Goal: Entertainment & Leisure: Consume media (video, audio)

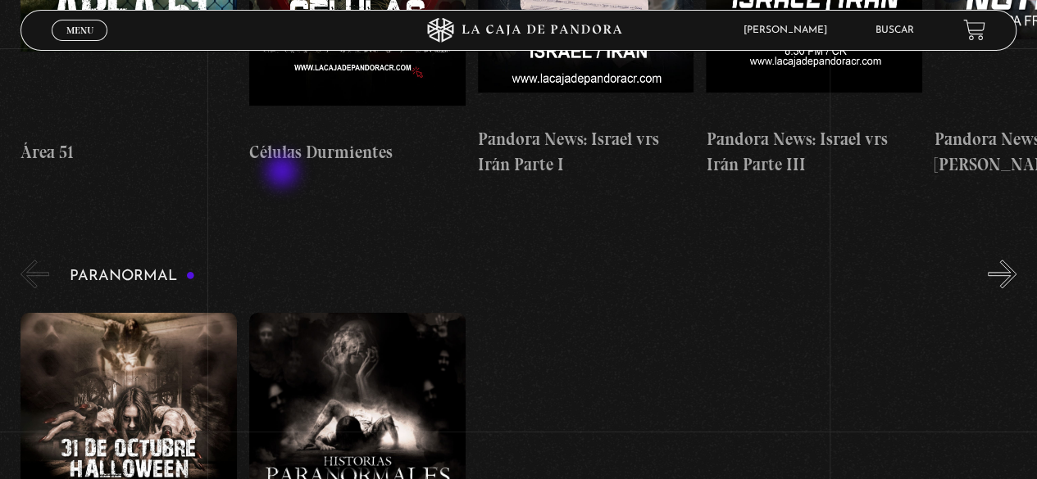
scroll to position [737, 0]
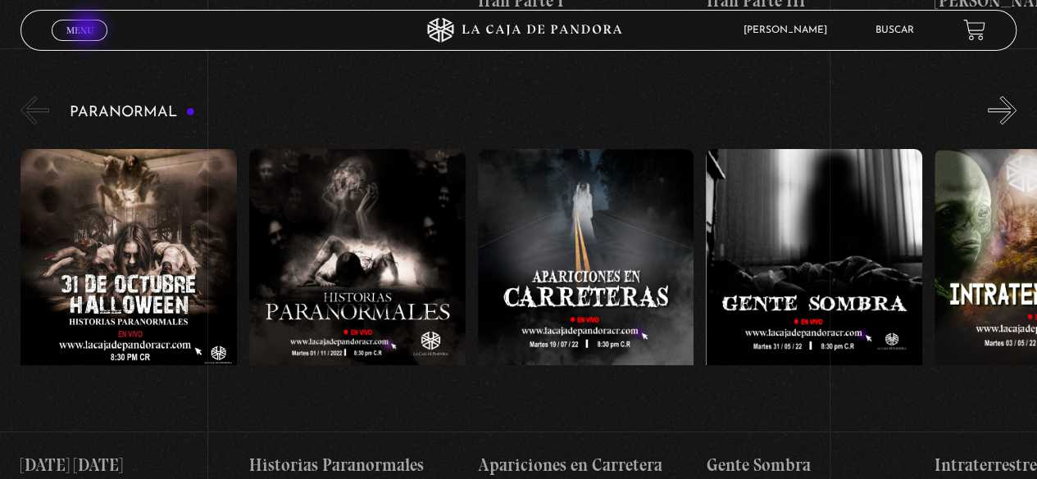
click at [88, 29] on span "Menu" at bounding box center [79, 30] width 27 height 10
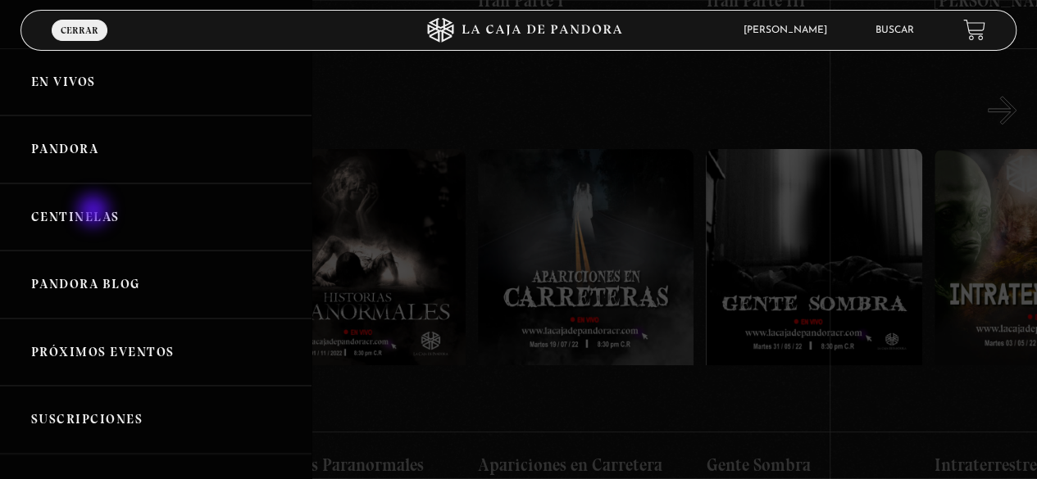
click at [95, 211] on link "Centinelas" at bounding box center [155, 218] width 311 height 68
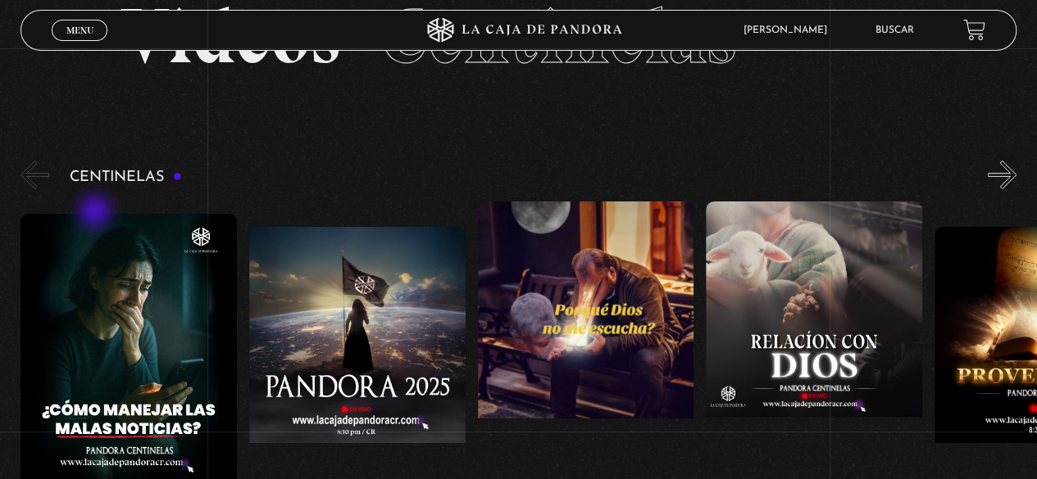
scroll to position [164, 0]
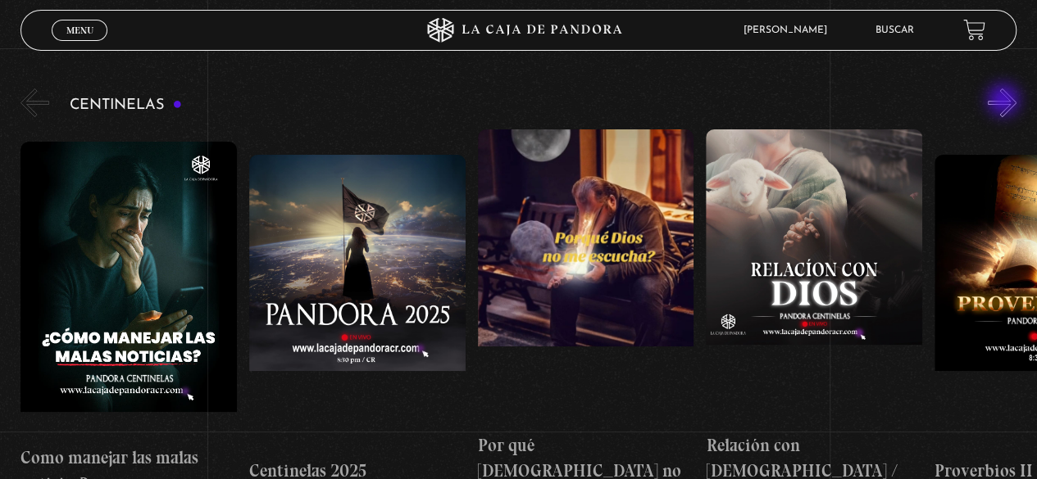
click at [1005, 102] on button "»" at bounding box center [1001, 102] width 29 height 29
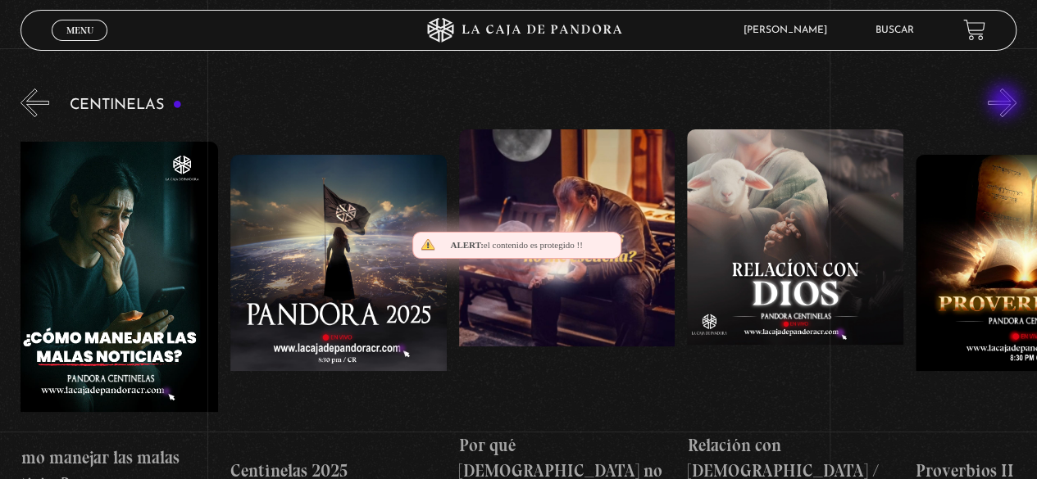
click at [1005, 102] on button "»" at bounding box center [1001, 102] width 29 height 29
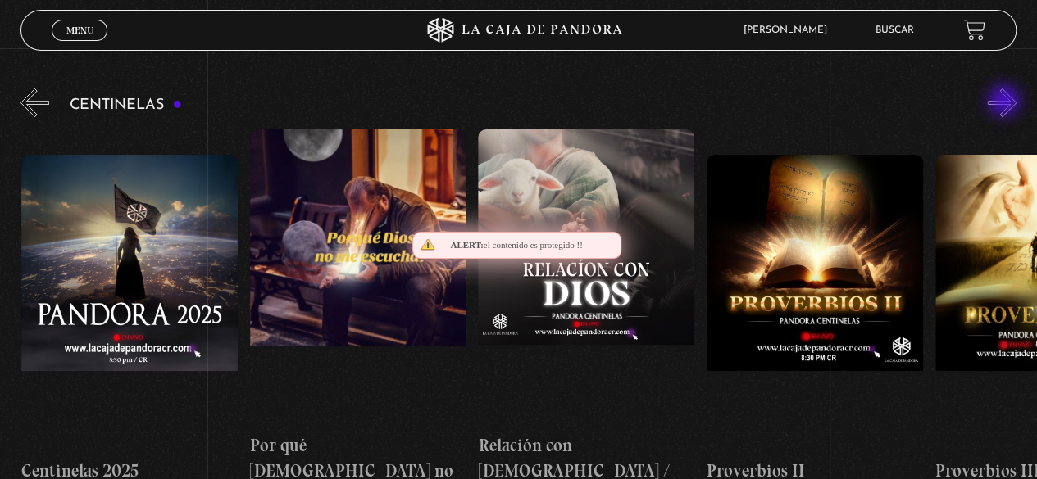
click at [1005, 102] on button "»" at bounding box center [1001, 102] width 29 height 29
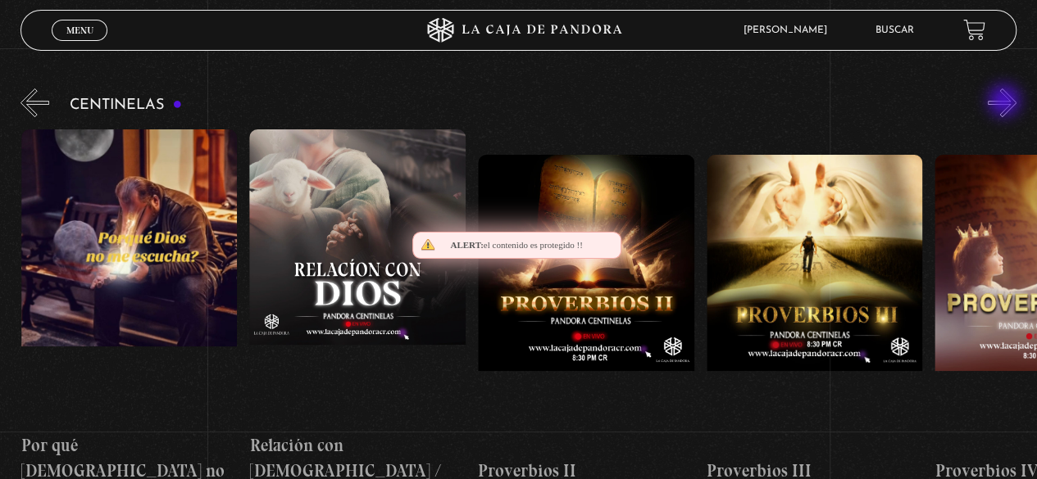
click at [1005, 102] on button "»" at bounding box center [1001, 102] width 29 height 29
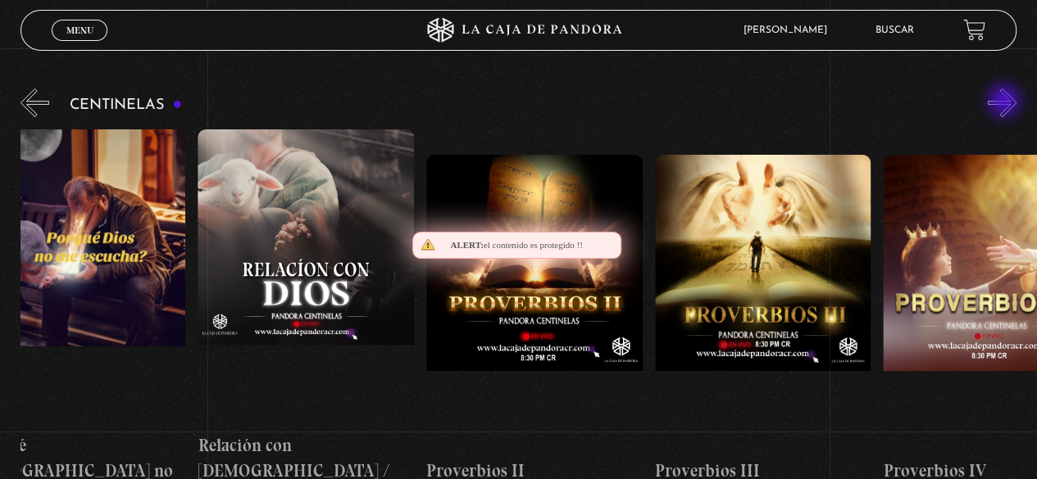
click at [1005, 102] on button "»" at bounding box center [1001, 102] width 29 height 29
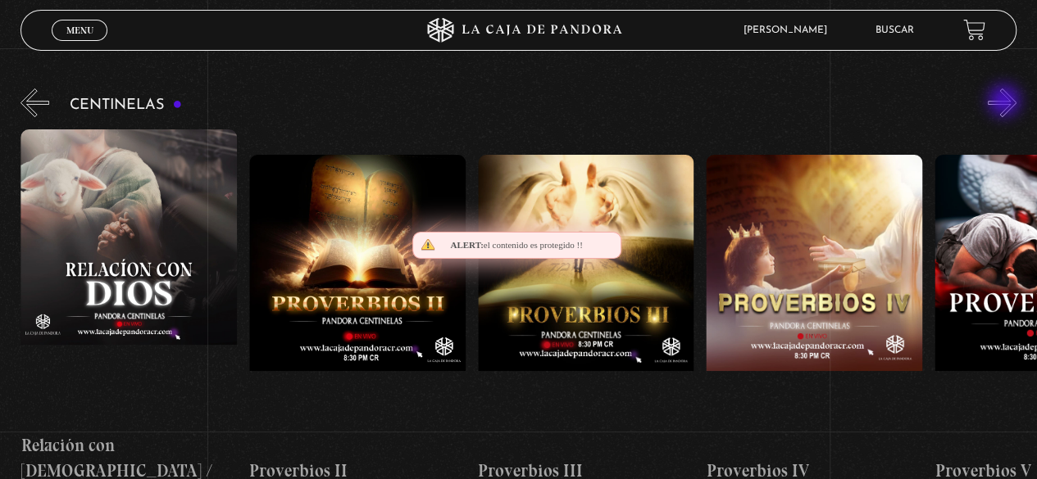
click at [1005, 102] on button "»" at bounding box center [1001, 102] width 29 height 29
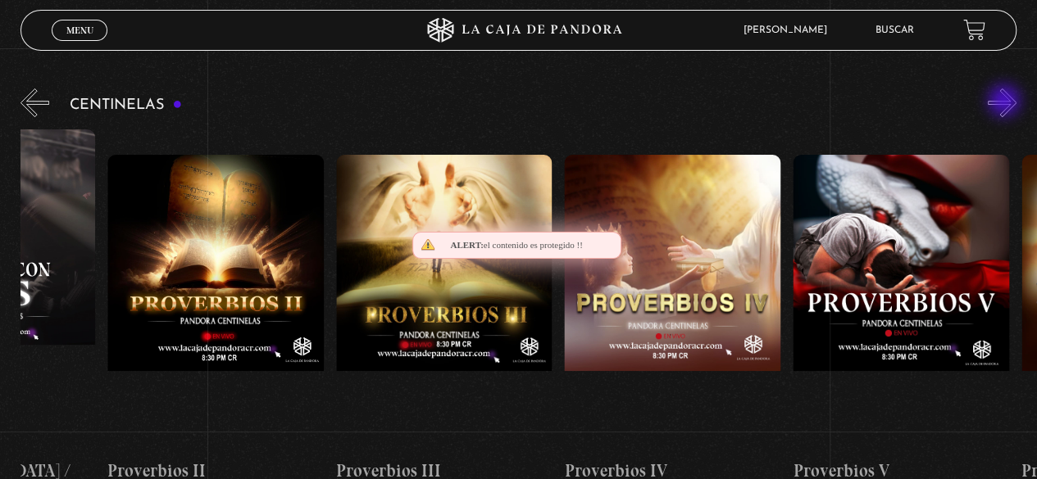
click at [1006, 102] on button "»" at bounding box center [1001, 102] width 29 height 29
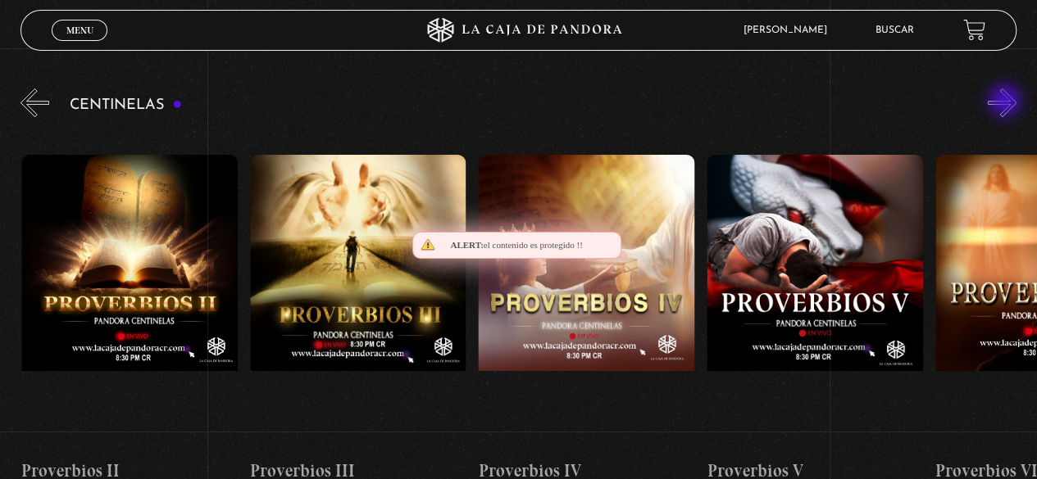
click at [1006, 102] on button "»" at bounding box center [1001, 102] width 29 height 29
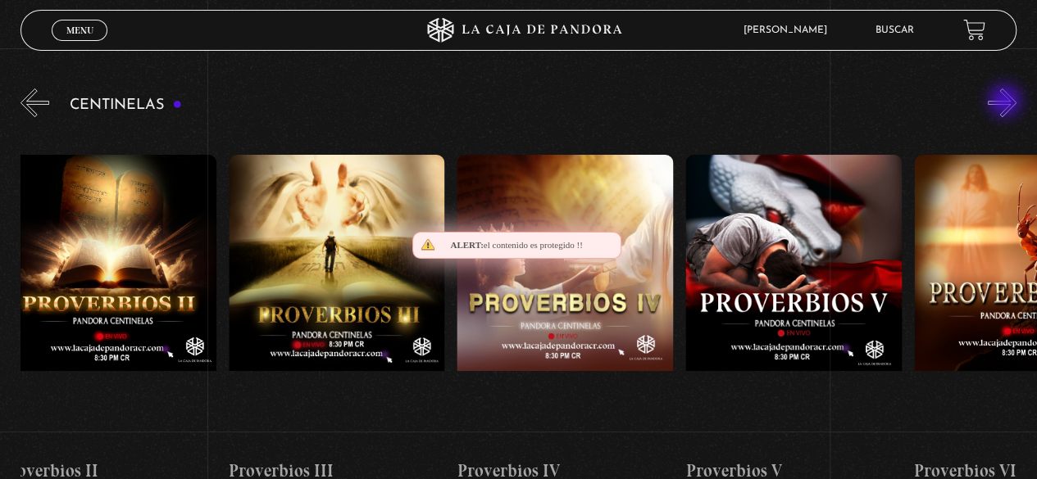
click at [1006, 102] on button "»" at bounding box center [1001, 102] width 29 height 29
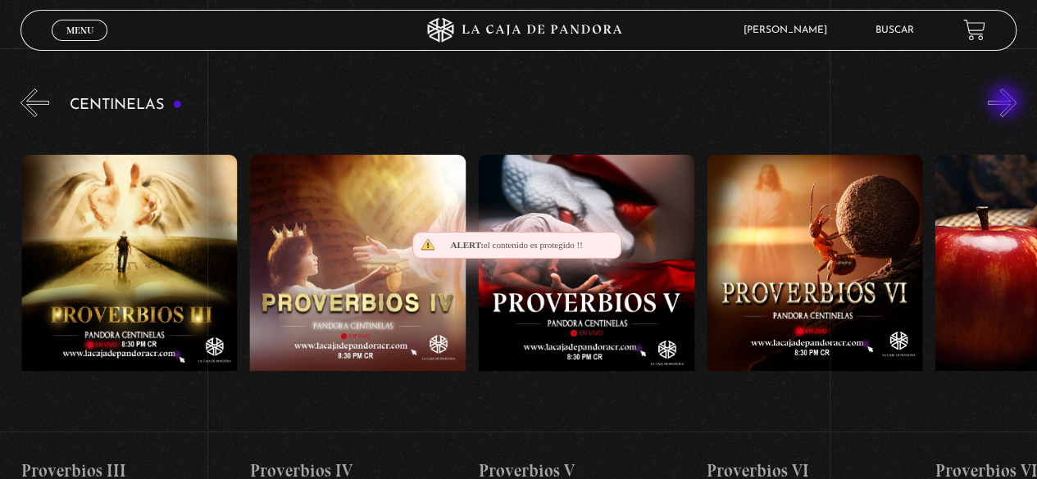
click at [1006, 102] on button "»" at bounding box center [1001, 102] width 29 height 29
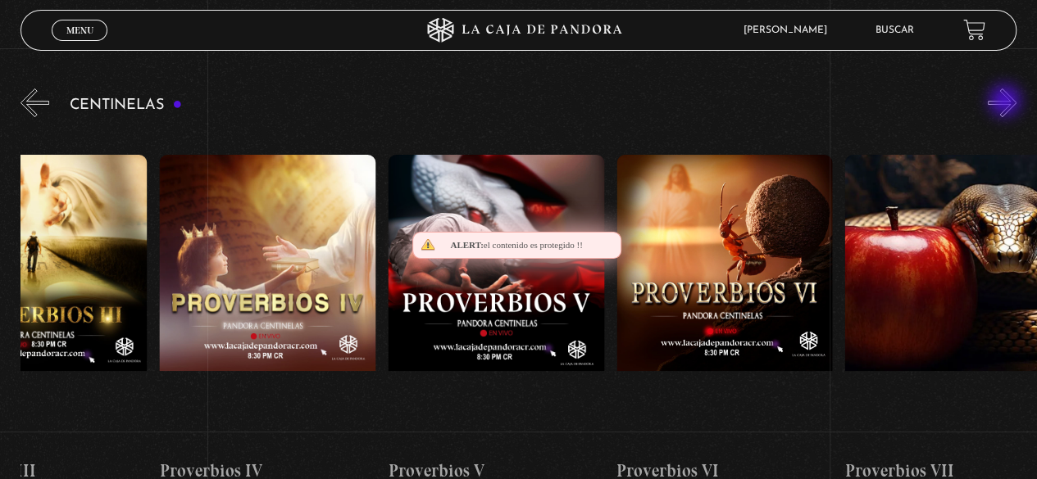
click at [1006, 102] on button "»" at bounding box center [1001, 102] width 29 height 29
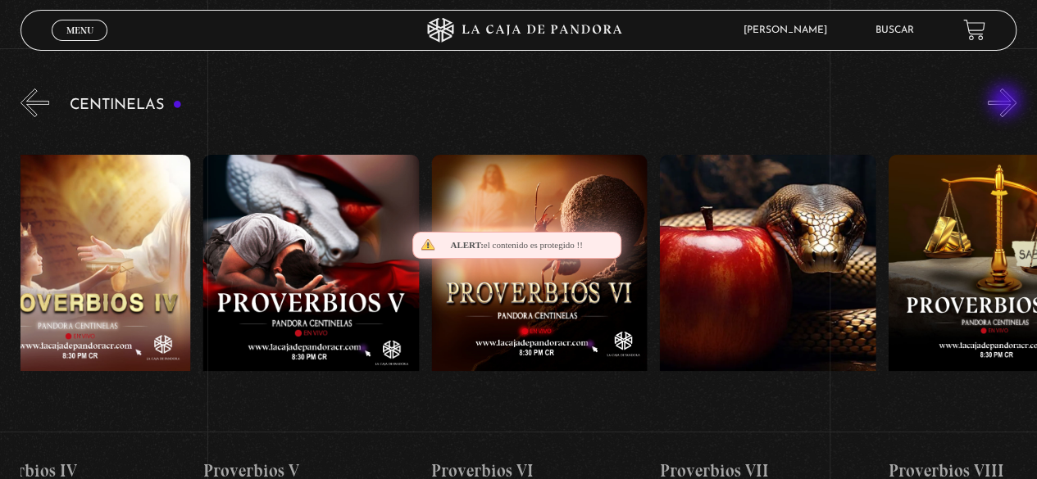
click at [1006, 102] on button "»" at bounding box center [1001, 102] width 29 height 29
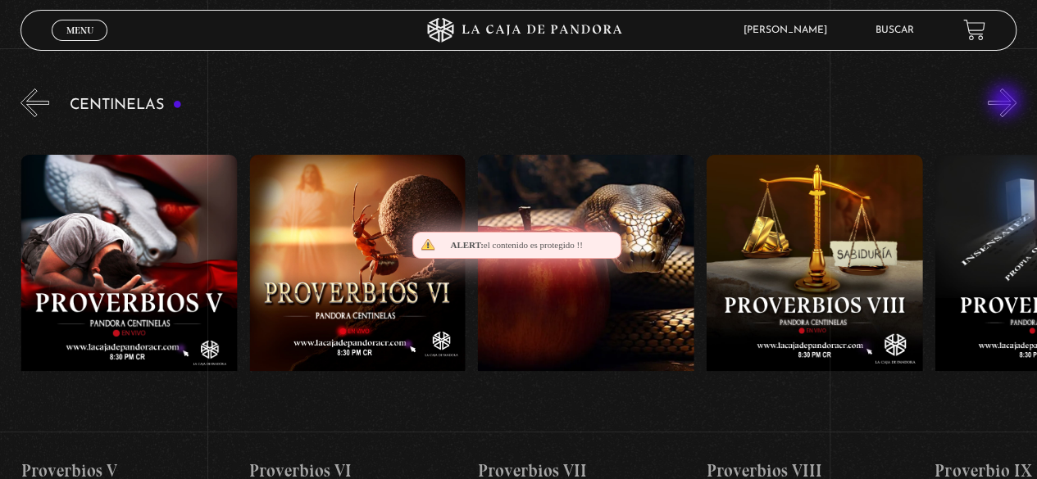
click at [1006, 102] on button "»" at bounding box center [1001, 102] width 29 height 29
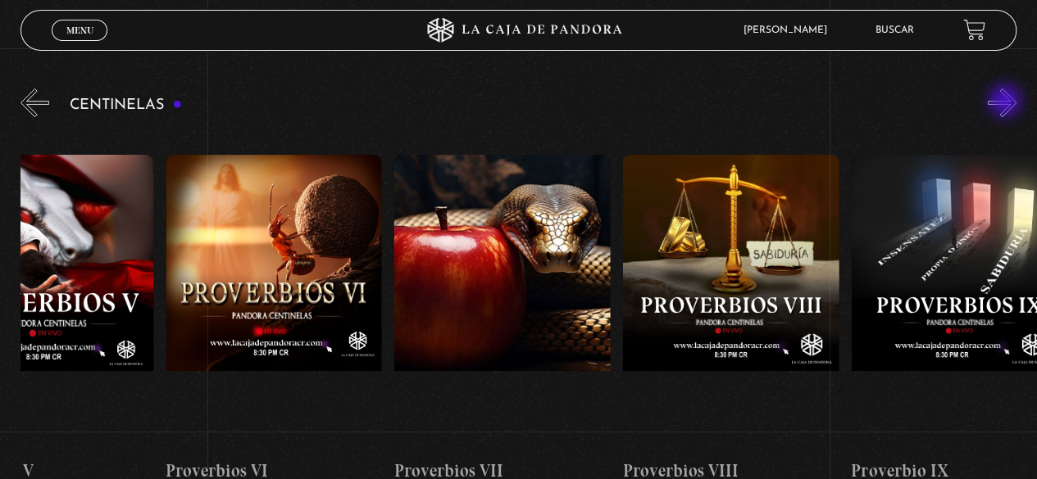
click at [1006, 102] on button "»" at bounding box center [1001, 102] width 29 height 29
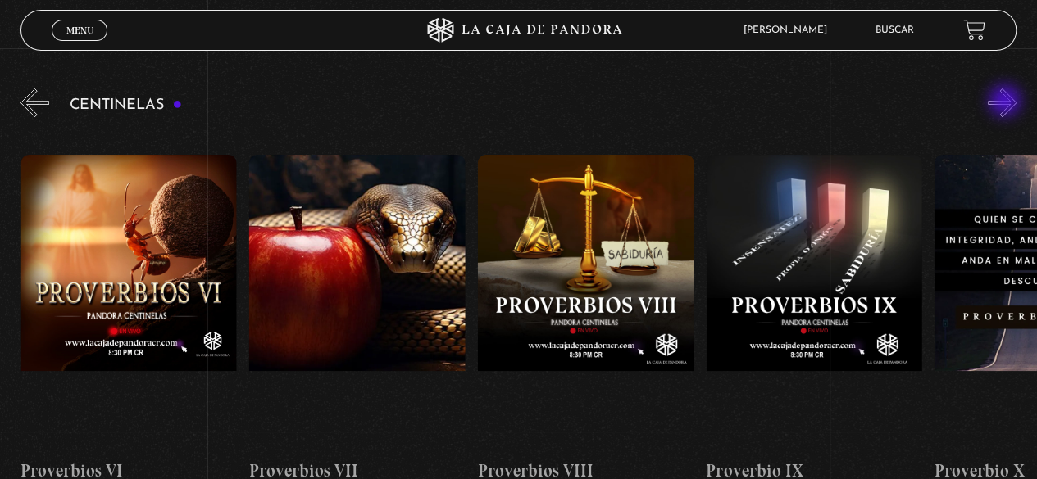
click at [1006, 102] on button "»" at bounding box center [1001, 102] width 29 height 29
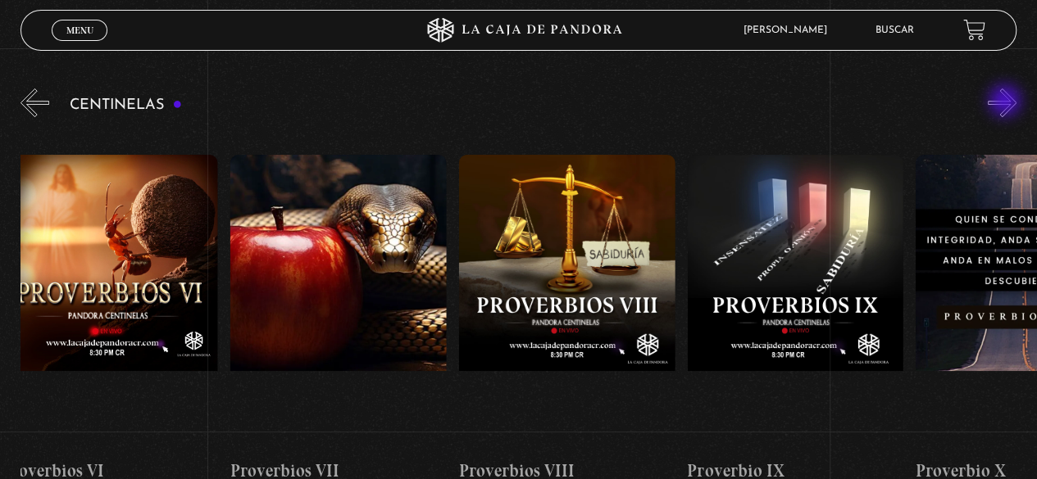
click at [1006, 102] on button "»" at bounding box center [1001, 102] width 29 height 29
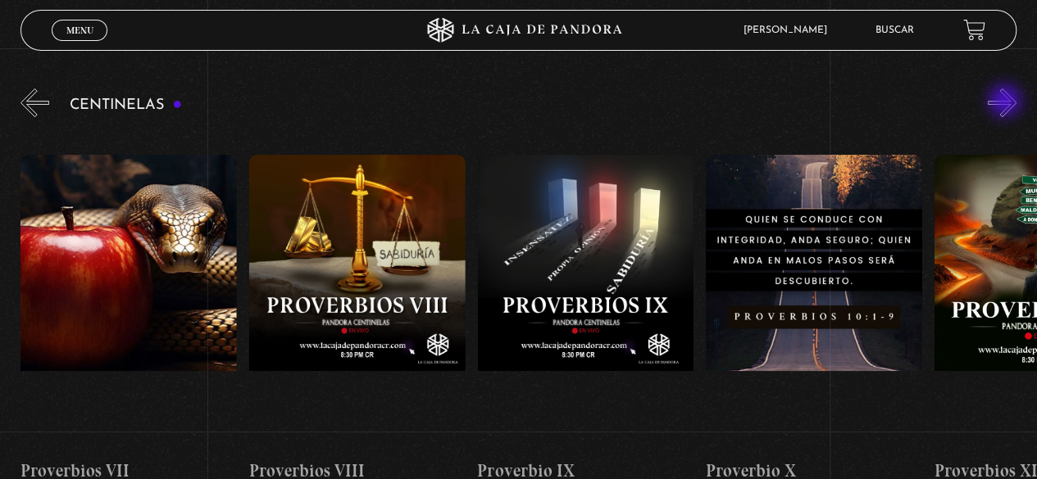
click at [1006, 102] on button "»" at bounding box center [1001, 102] width 29 height 29
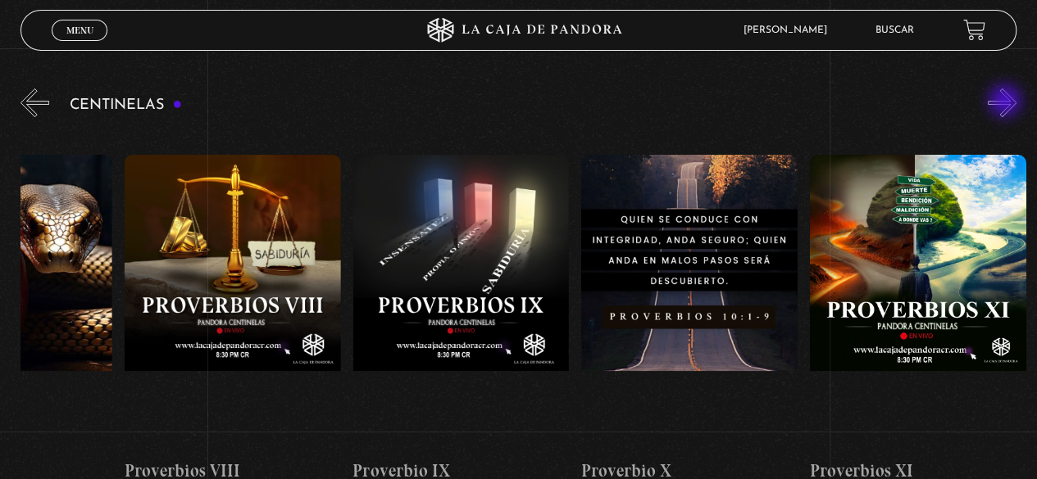
click at [1006, 102] on button "»" at bounding box center [1001, 102] width 29 height 29
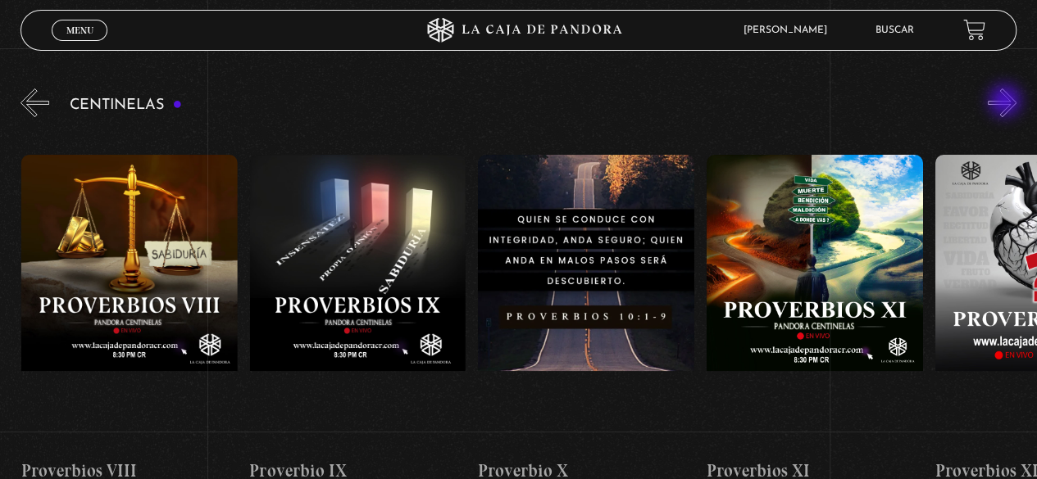
click at [1006, 102] on button "»" at bounding box center [1001, 102] width 29 height 29
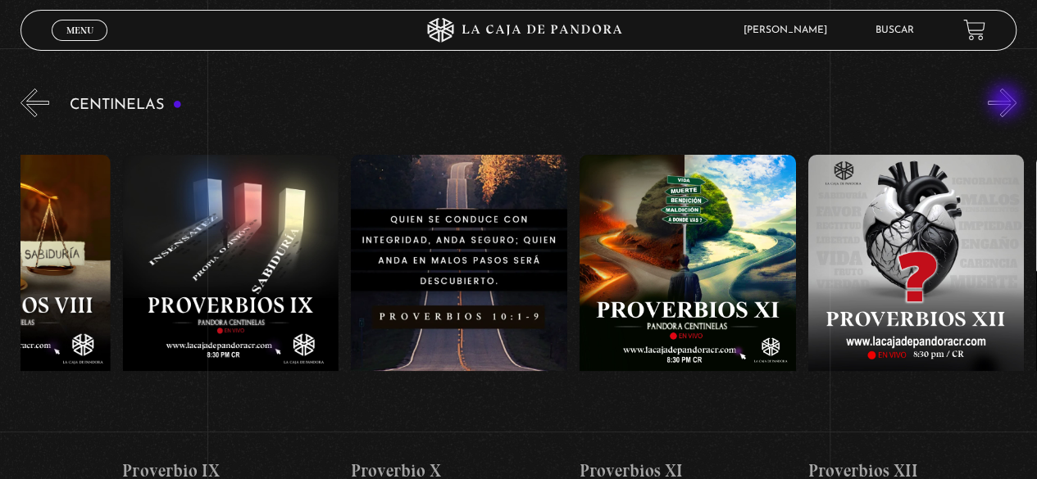
click at [1006, 102] on button "»" at bounding box center [1001, 102] width 29 height 29
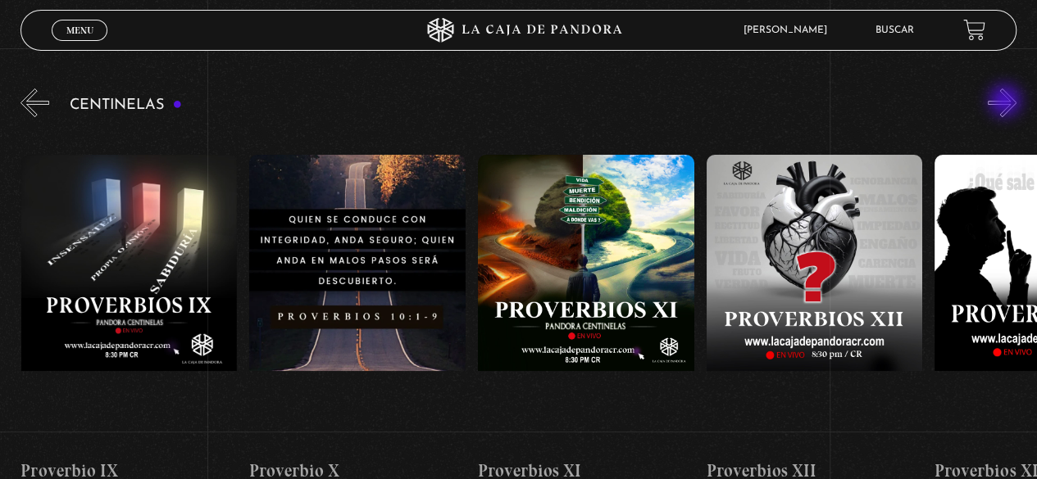
click at [1006, 102] on button "»" at bounding box center [1001, 102] width 29 height 29
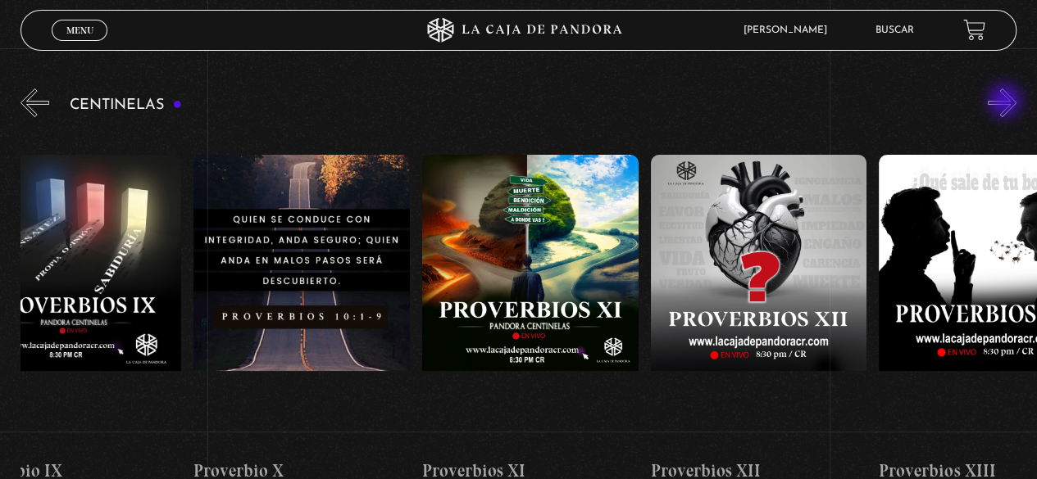
click at [1006, 102] on button "»" at bounding box center [1001, 102] width 29 height 29
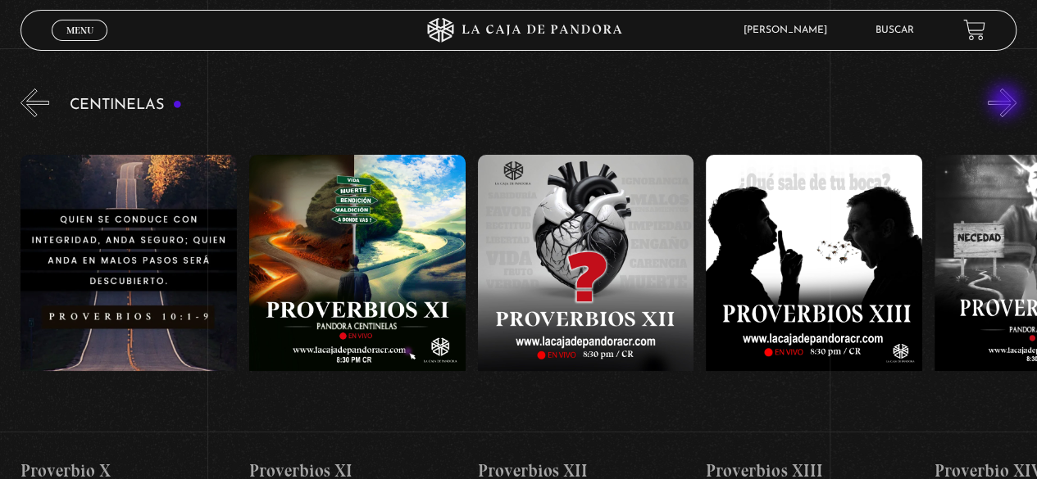
click at [1006, 102] on button "»" at bounding box center [1001, 102] width 29 height 29
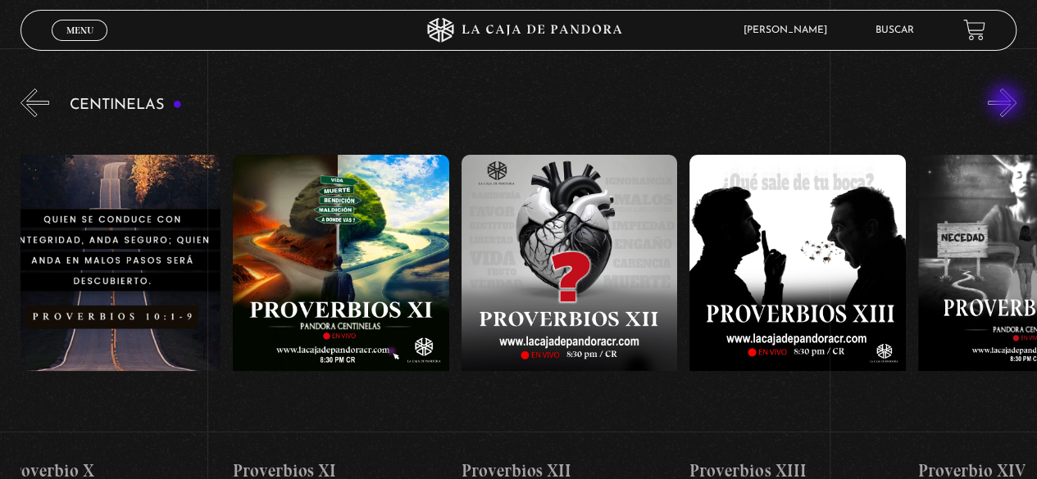
click at [1006, 102] on button "»" at bounding box center [1001, 102] width 29 height 29
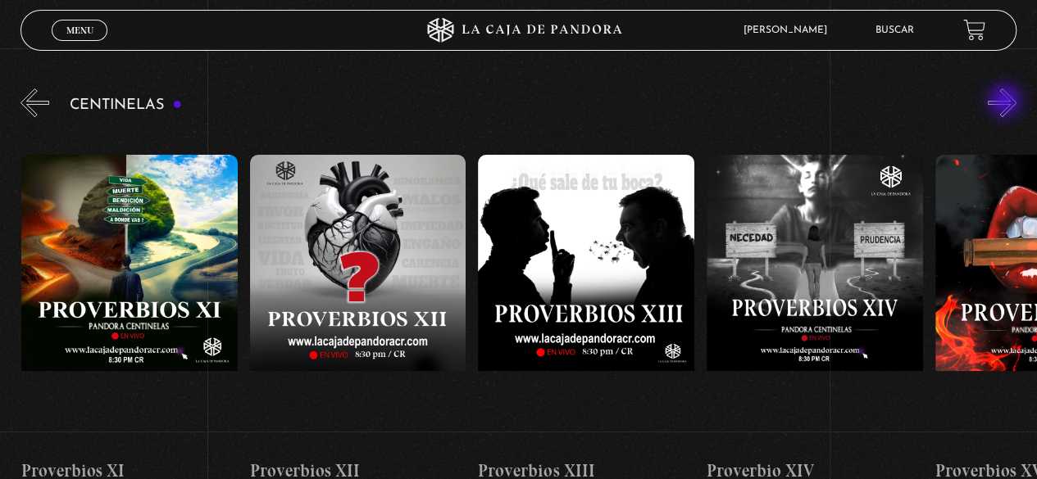
click at [1006, 102] on button "»" at bounding box center [1001, 102] width 29 height 29
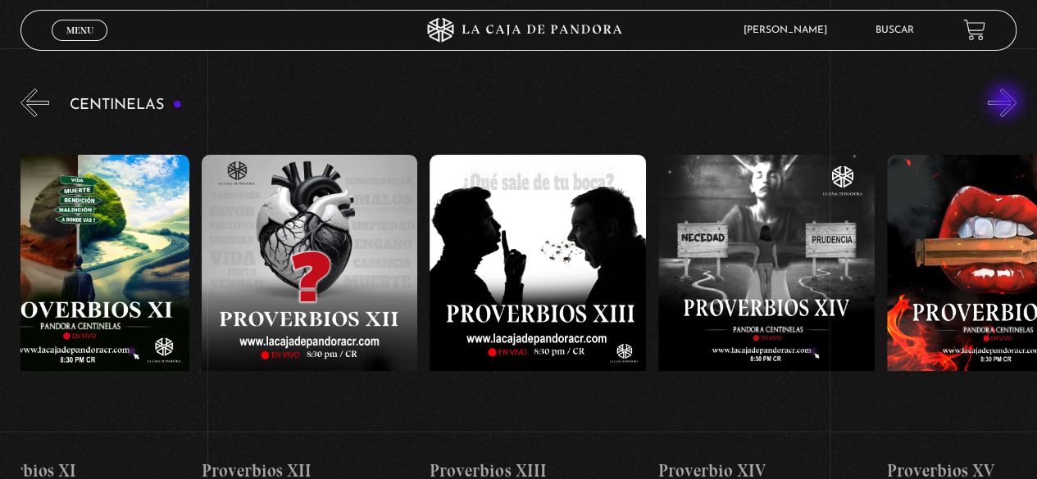
click at [1006, 102] on button "»" at bounding box center [1001, 102] width 29 height 29
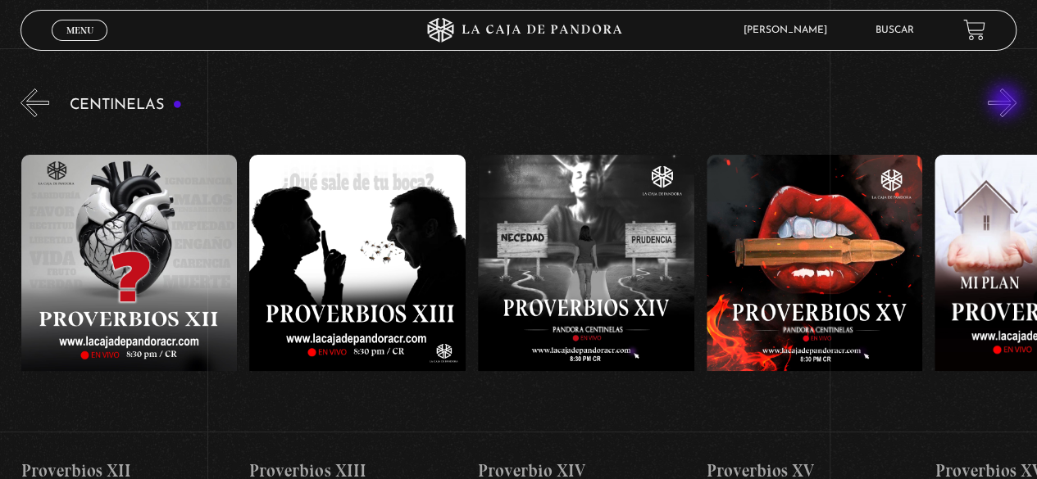
click at [1007, 102] on button "»" at bounding box center [1001, 102] width 29 height 29
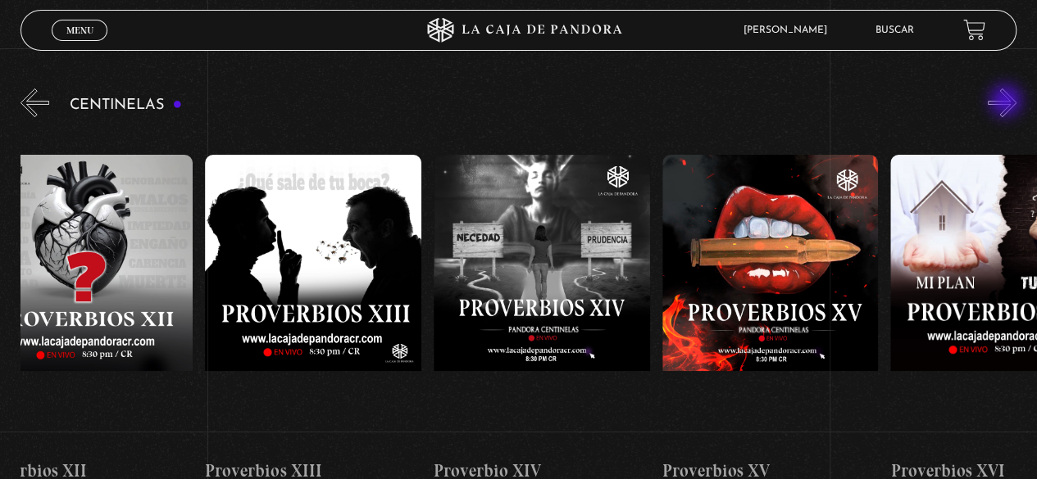
click at [1007, 102] on button "»" at bounding box center [1001, 102] width 29 height 29
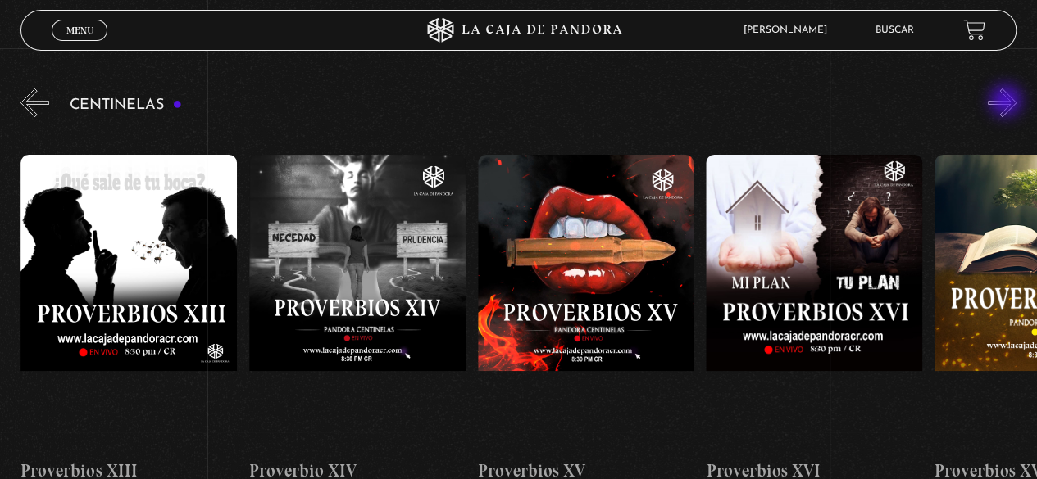
click at [1007, 102] on button "»" at bounding box center [1001, 102] width 29 height 29
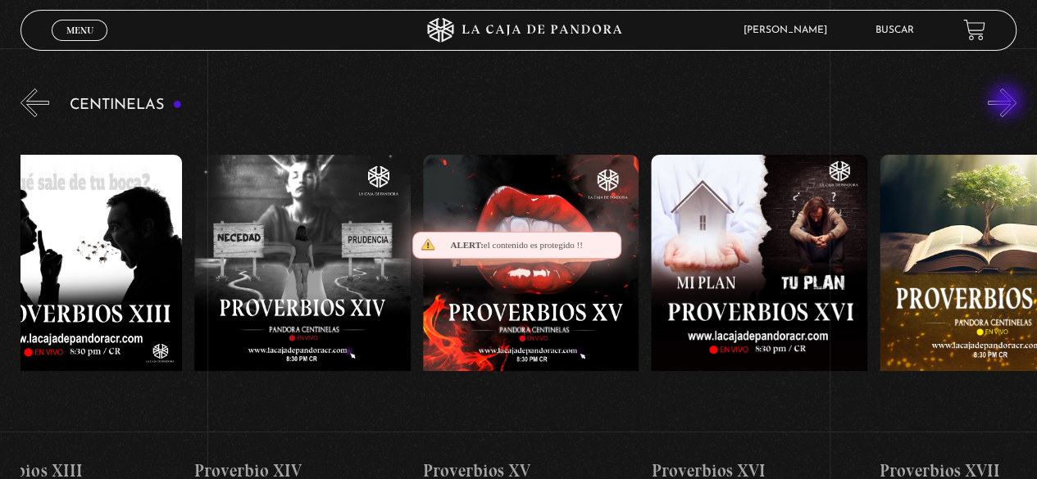
click at [1007, 102] on button "»" at bounding box center [1001, 102] width 29 height 29
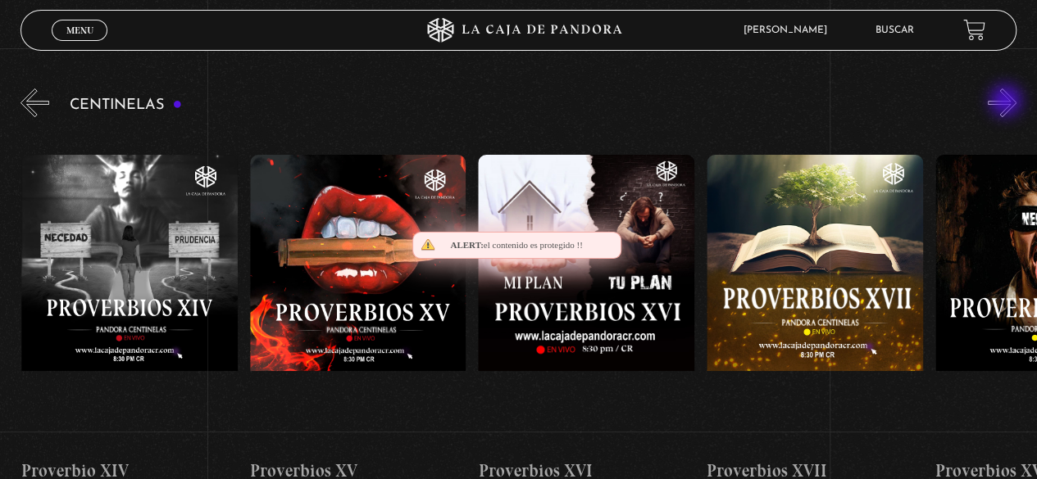
click at [1007, 102] on button "»" at bounding box center [1001, 102] width 29 height 29
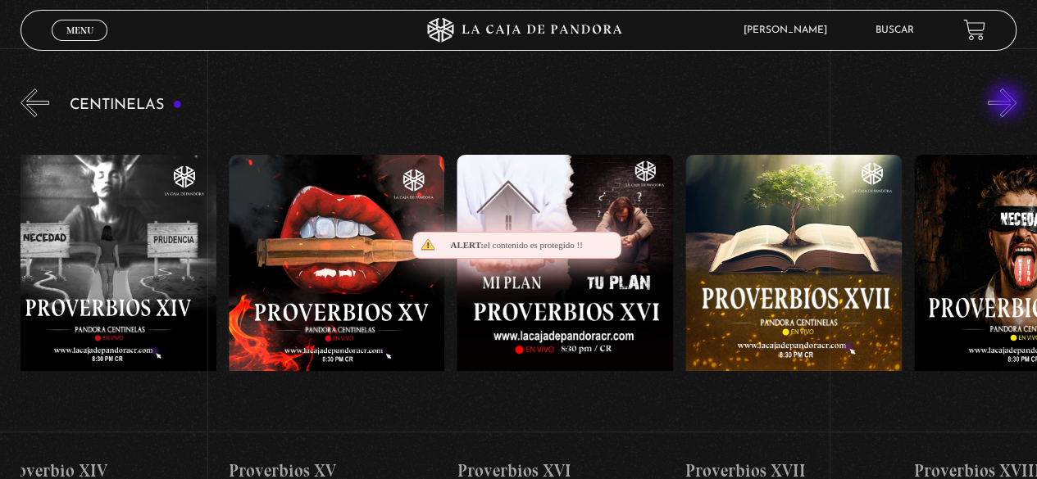
click at [1007, 102] on button "»" at bounding box center [1001, 102] width 29 height 29
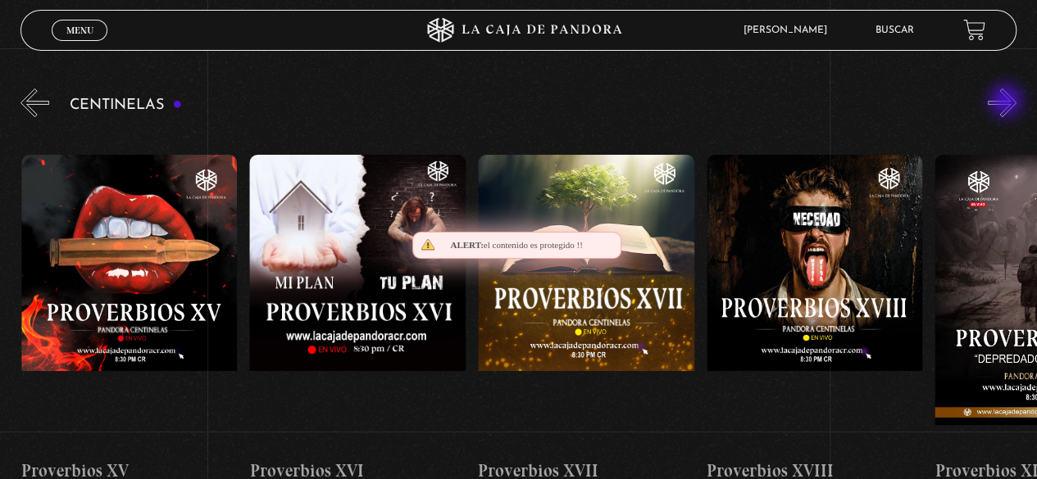
click at [1007, 102] on button "»" at bounding box center [1001, 102] width 29 height 29
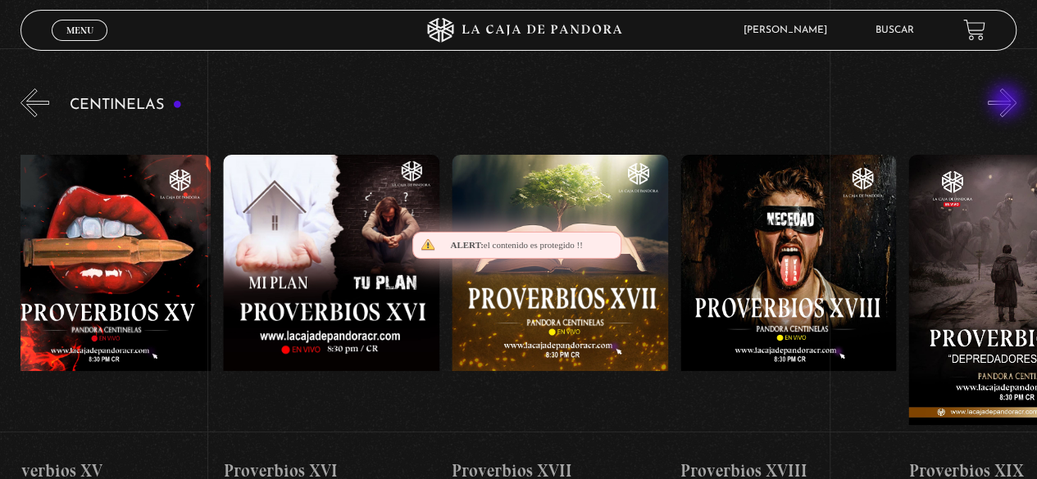
click at [1007, 102] on button "»" at bounding box center [1001, 102] width 29 height 29
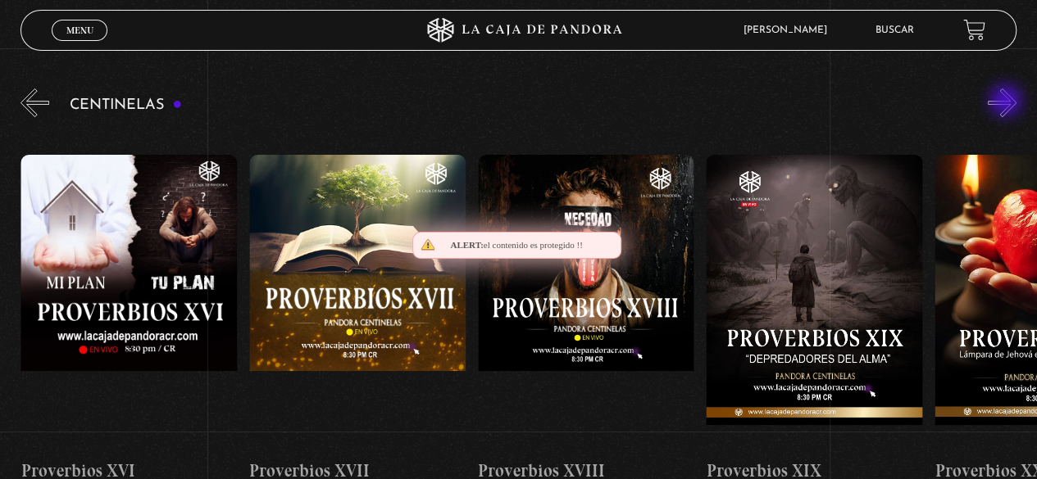
click at [1007, 102] on button "»" at bounding box center [1001, 102] width 29 height 29
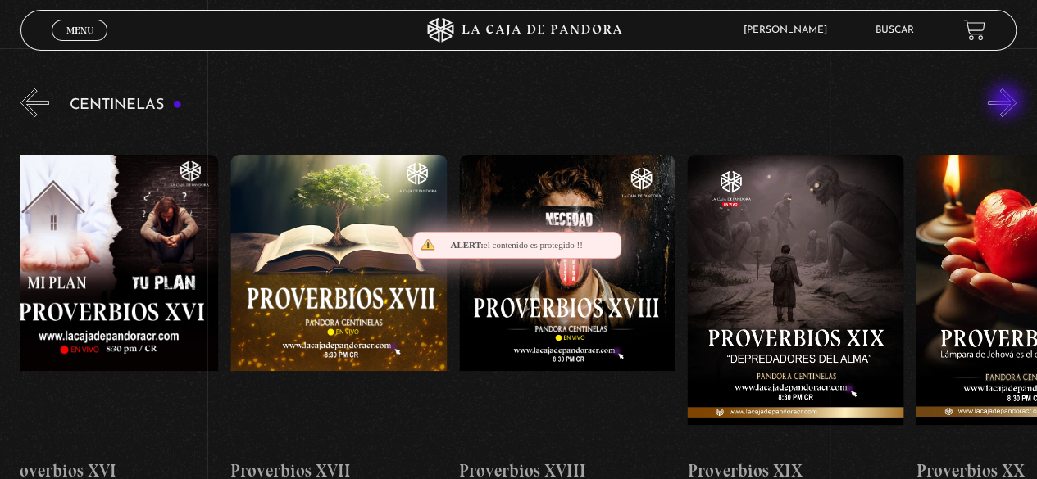
click at [1007, 102] on button "»" at bounding box center [1001, 102] width 29 height 29
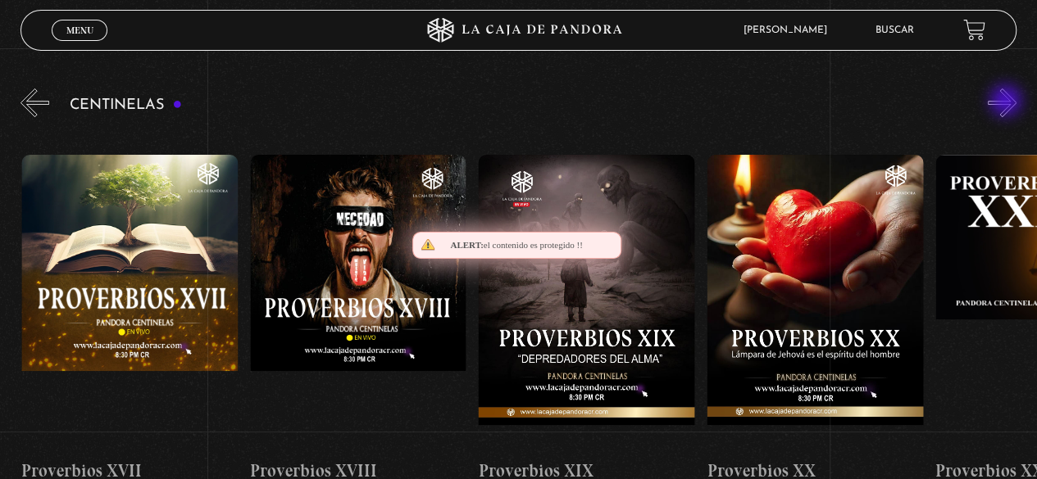
click at [1007, 102] on button "»" at bounding box center [1001, 102] width 29 height 29
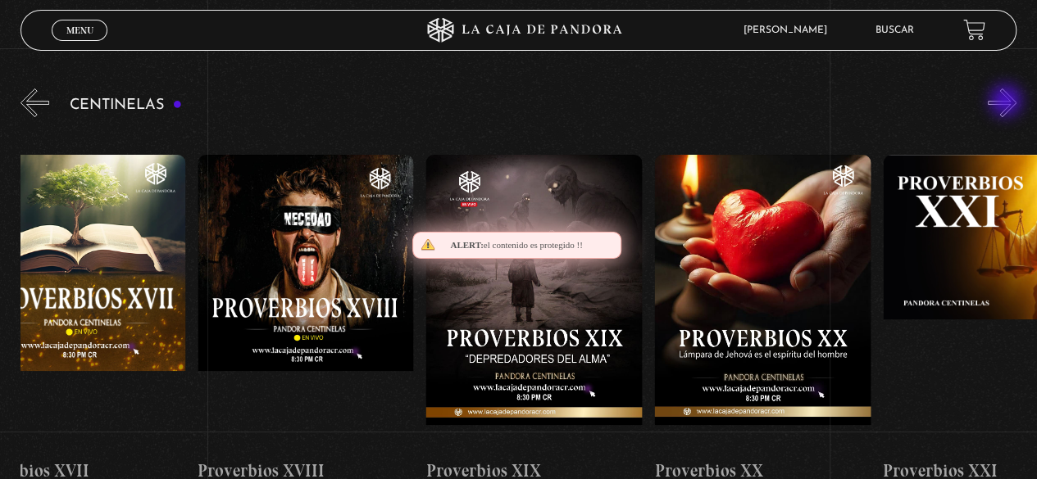
click at [1007, 102] on button "»" at bounding box center [1001, 102] width 29 height 29
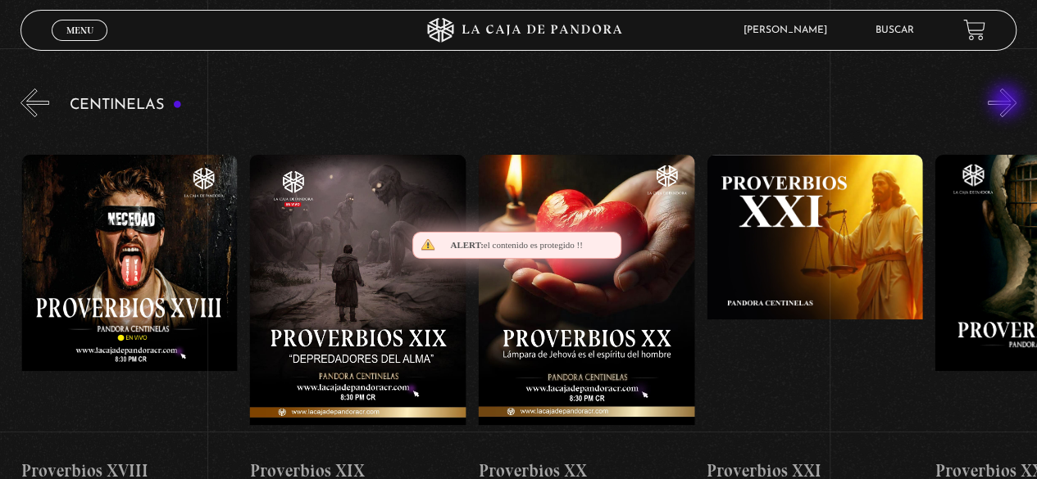
click at [1007, 102] on button "»" at bounding box center [1001, 102] width 29 height 29
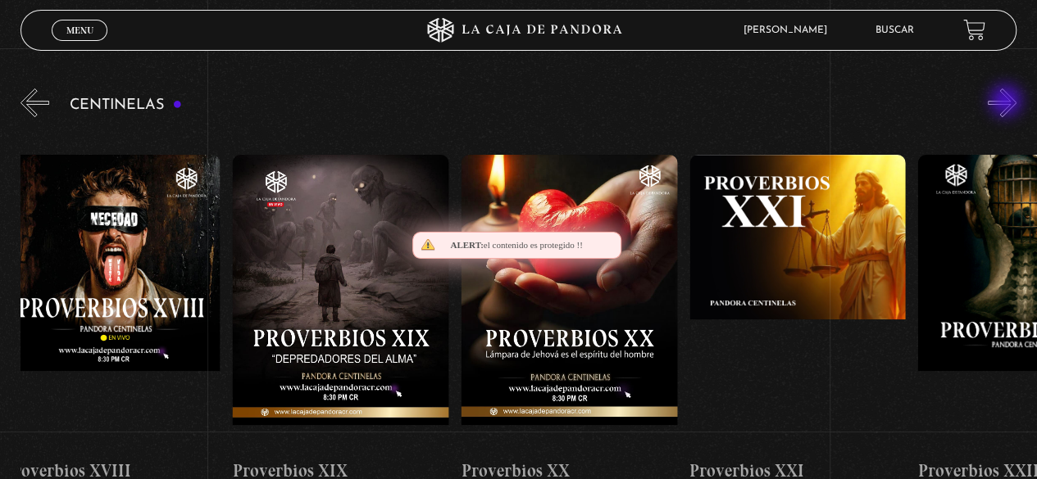
click at [1007, 102] on button "»" at bounding box center [1001, 102] width 29 height 29
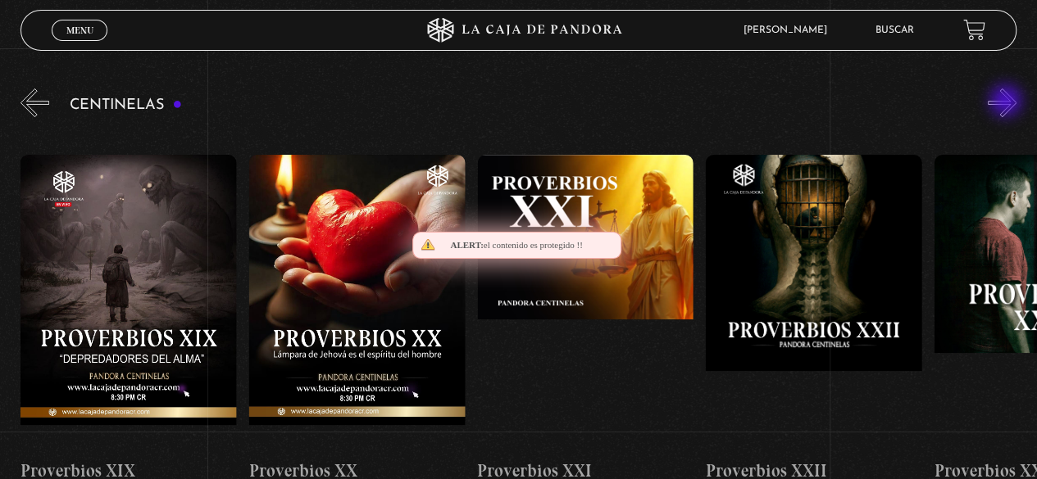
click at [1007, 102] on button "»" at bounding box center [1001, 102] width 29 height 29
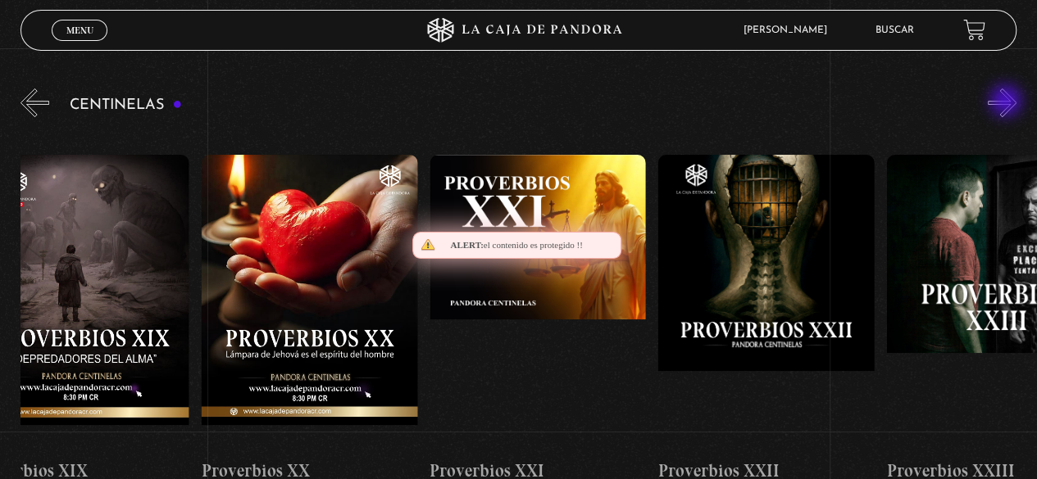
click at [1007, 102] on button "»" at bounding box center [1001, 102] width 29 height 29
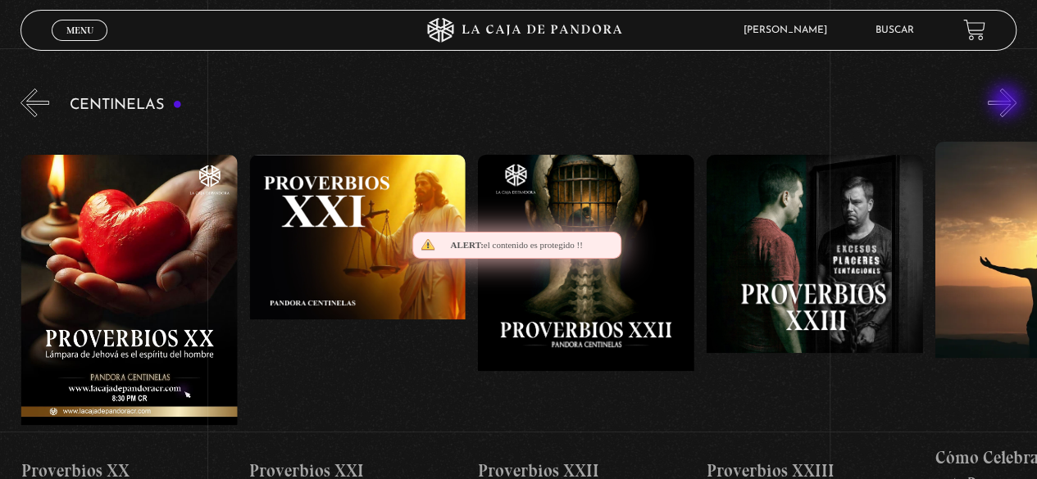
click at [1007, 102] on button "»" at bounding box center [1001, 102] width 29 height 29
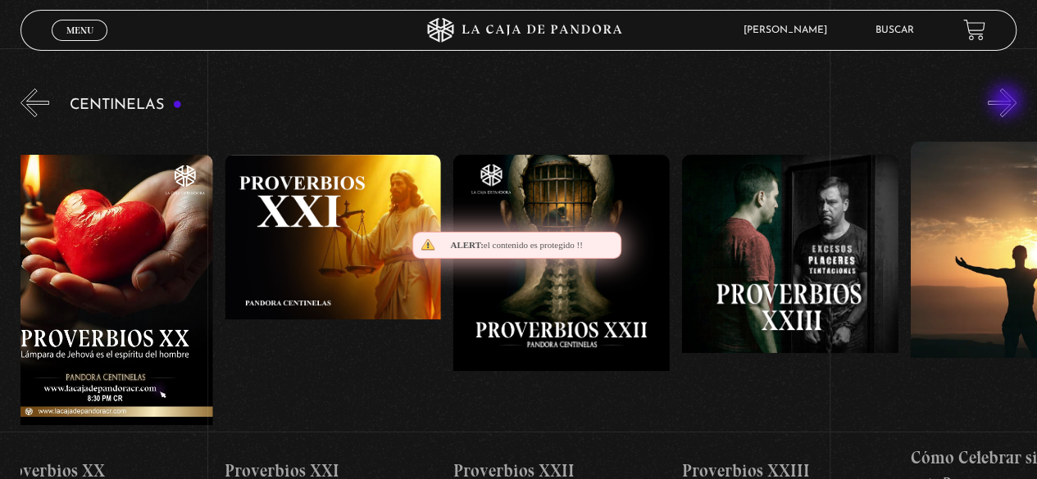
click at [1007, 102] on button "»" at bounding box center [1001, 102] width 29 height 29
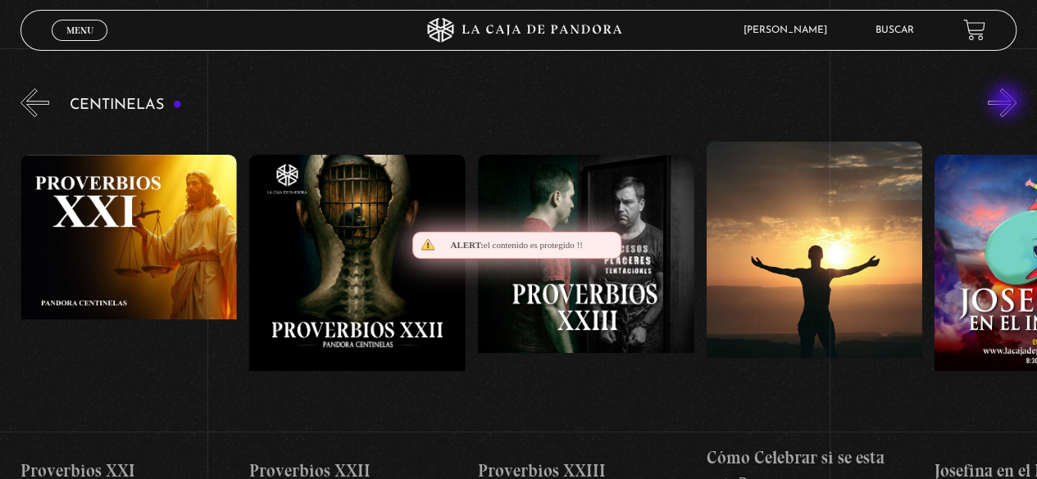
click at [1007, 102] on button "»" at bounding box center [1001, 102] width 29 height 29
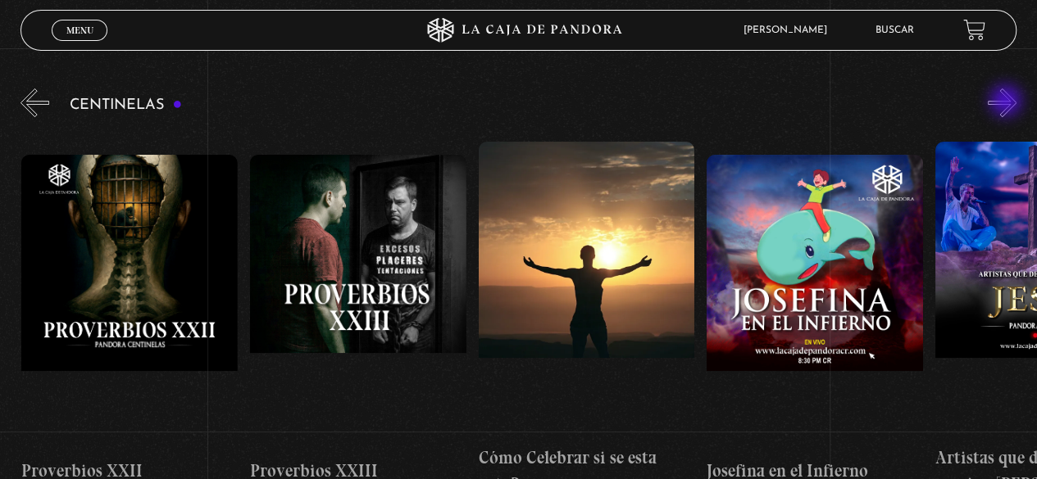
click at [1007, 102] on button "»" at bounding box center [1001, 102] width 29 height 29
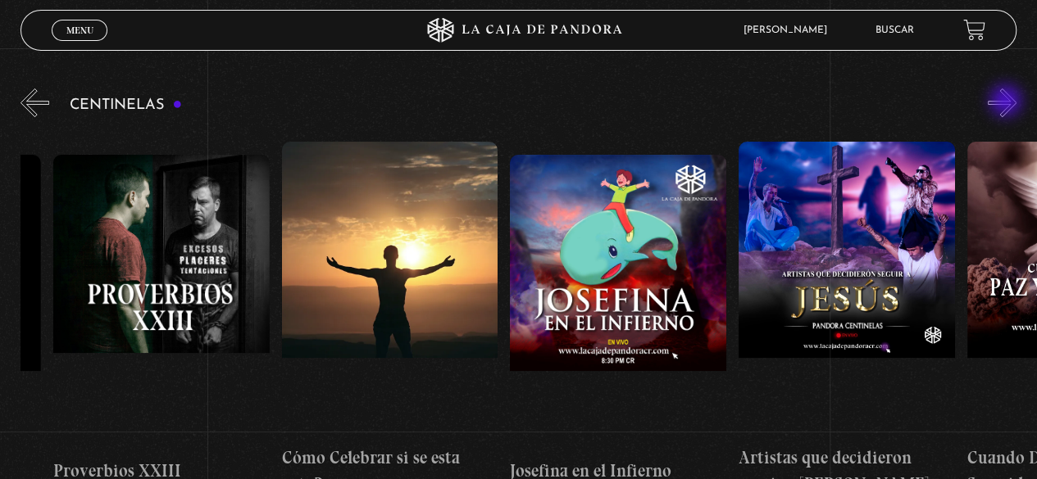
click at [1007, 102] on button "»" at bounding box center [1001, 102] width 29 height 29
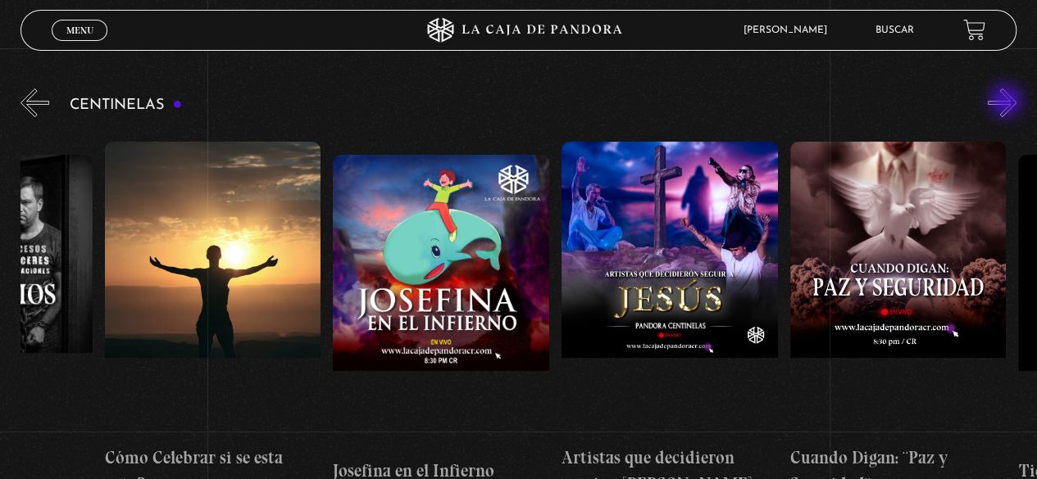
click at [1007, 102] on button "»" at bounding box center [1001, 102] width 29 height 29
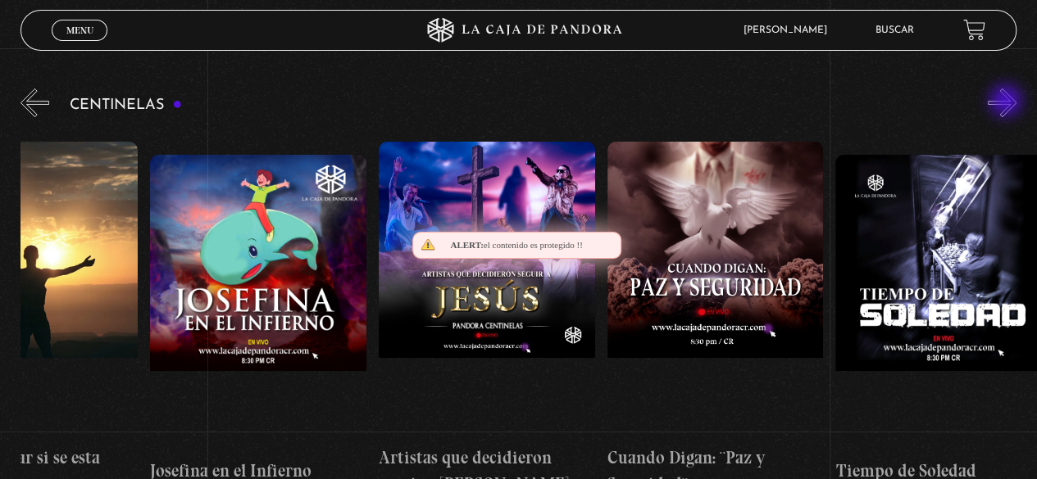
click at [1007, 102] on button "»" at bounding box center [1001, 102] width 29 height 29
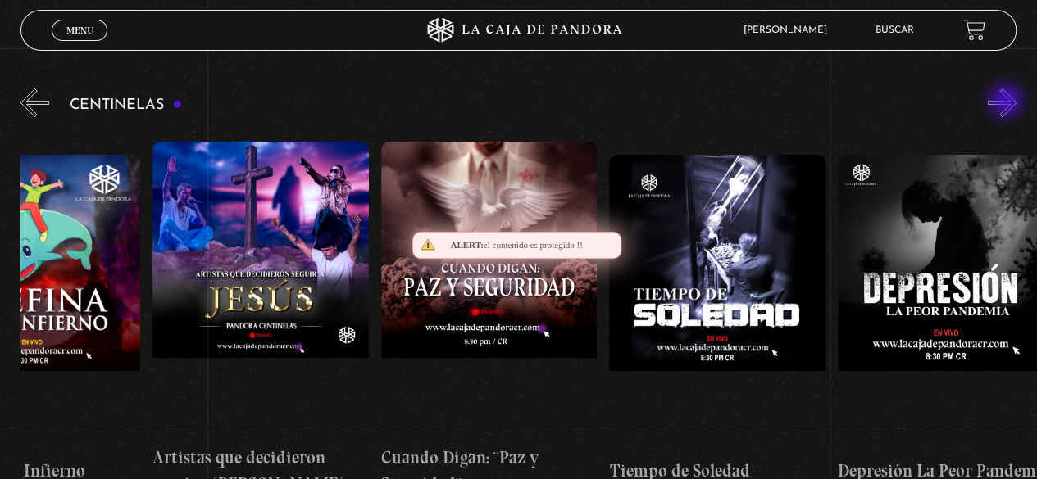
click at [1007, 102] on button "»" at bounding box center [1001, 102] width 29 height 29
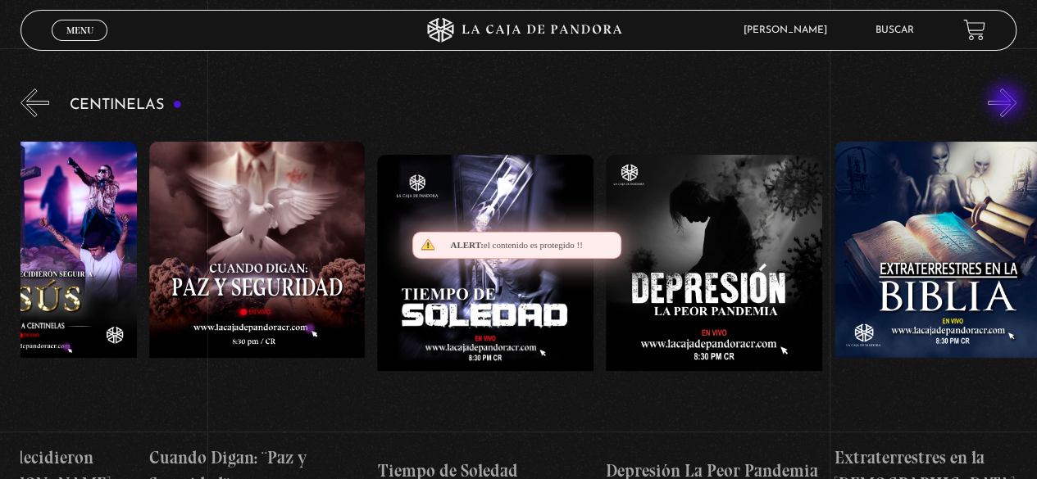
click at [1007, 102] on button "»" at bounding box center [1001, 102] width 29 height 29
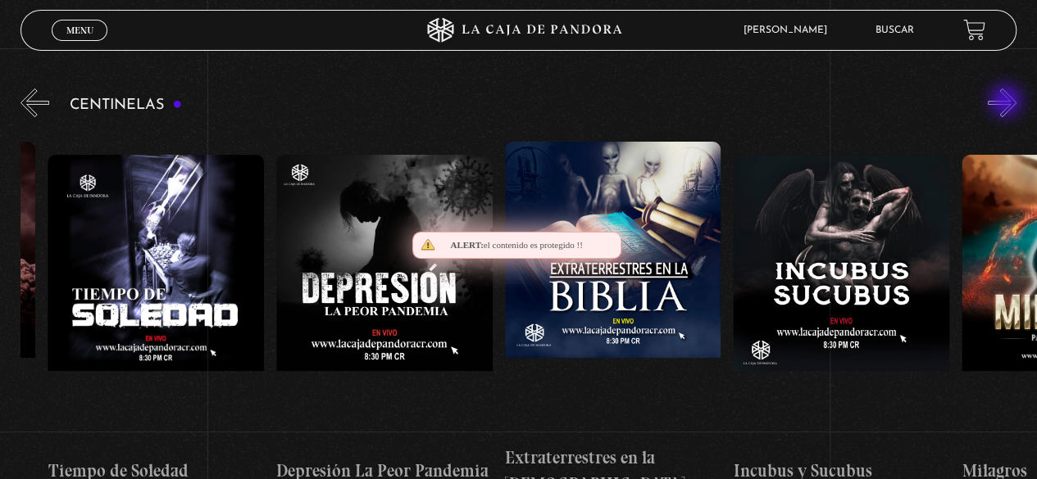
click at [1007, 102] on button "»" at bounding box center [1001, 102] width 29 height 29
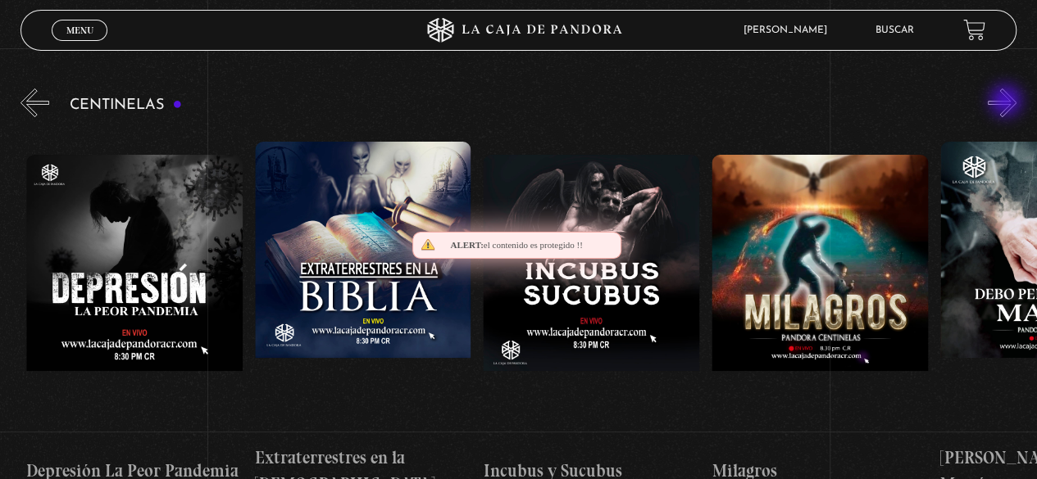
click at [1007, 102] on button "»" at bounding box center [1001, 102] width 29 height 29
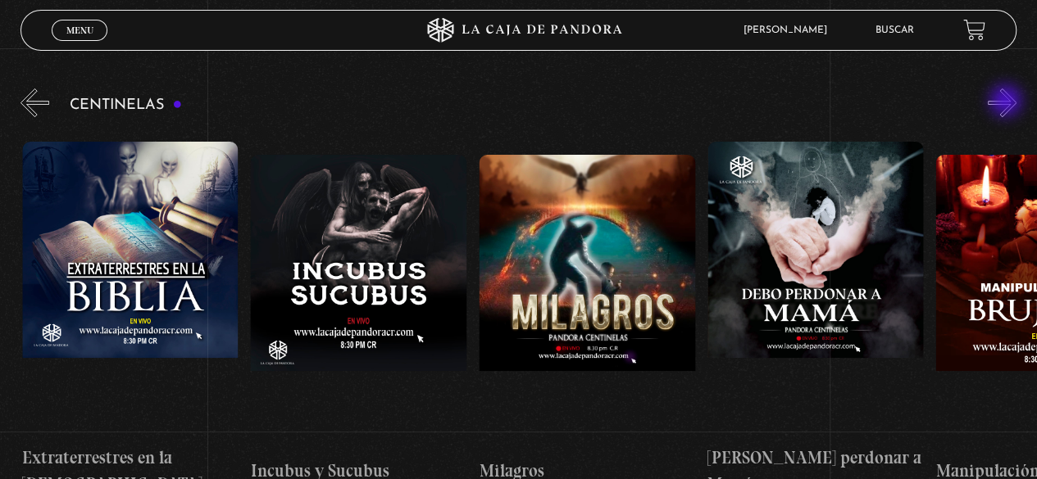
click at [1007, 102] on button "»" at bounding box center [1001, 102] width 29 height 29
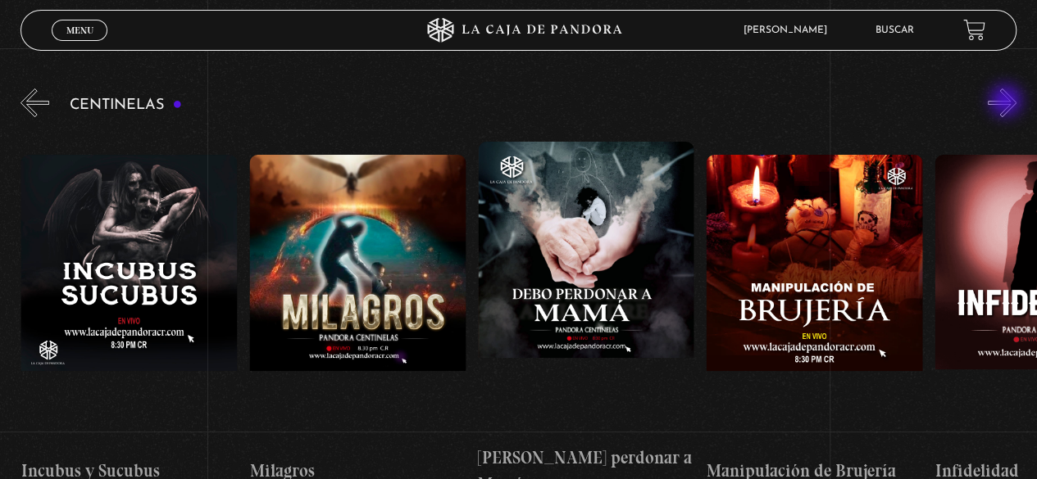
click at [1007, 102] on button "»" at bounding box center [1001, 102] width 29 height 29
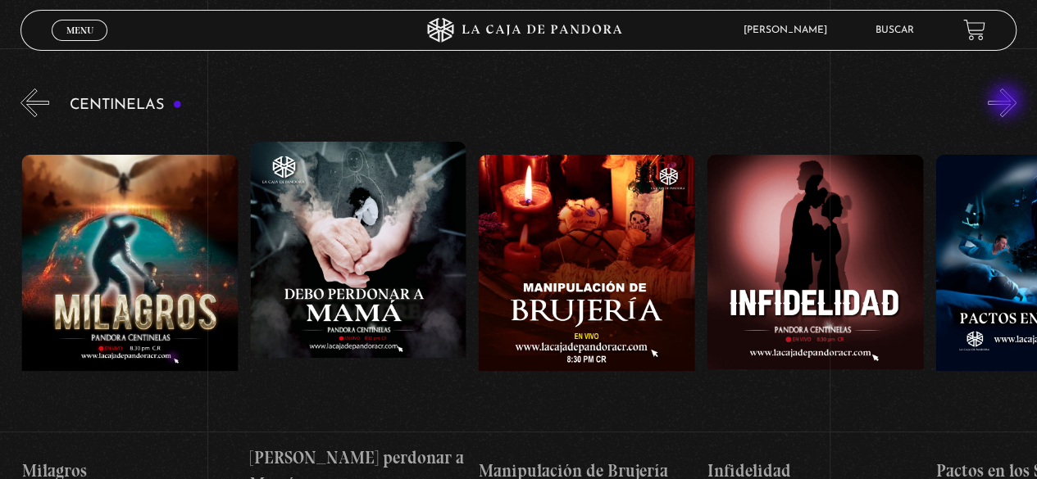
click at [1007, 102] on button "»" at bounding box center [1001, 102] width 29 height 29
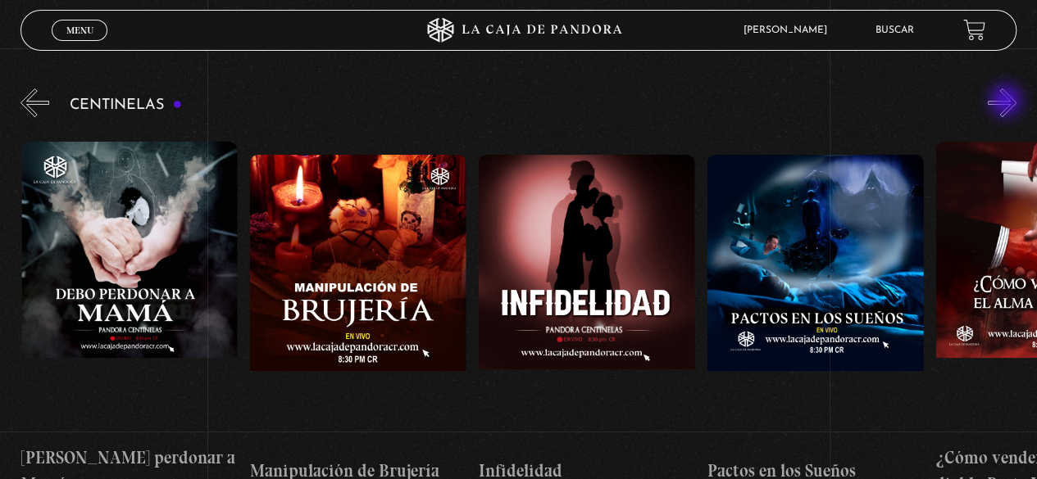
click at [1007, 102] on button "»" at bounding box center [1001, 102] width 29 height 29
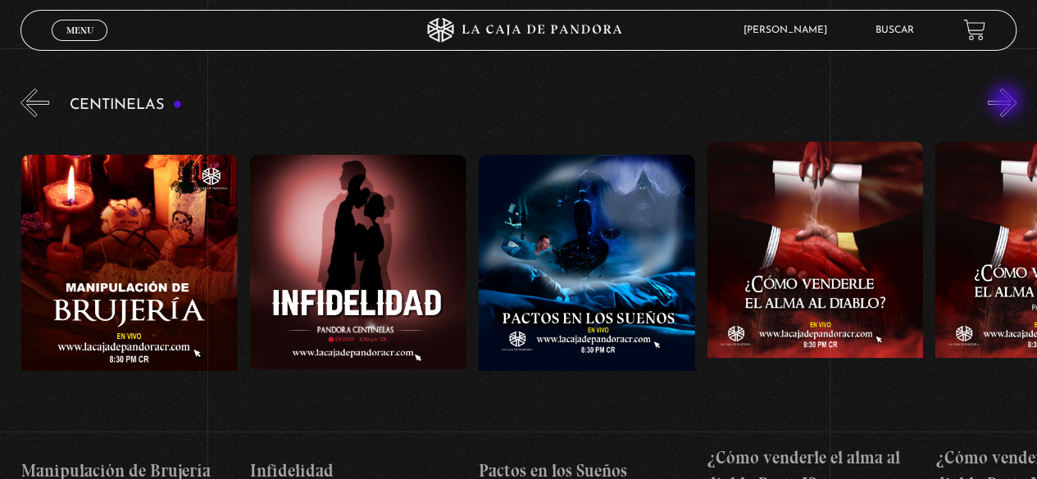
click at [1007, 102] on button "»" at bounding box center [1001, 102] width 29 height 29
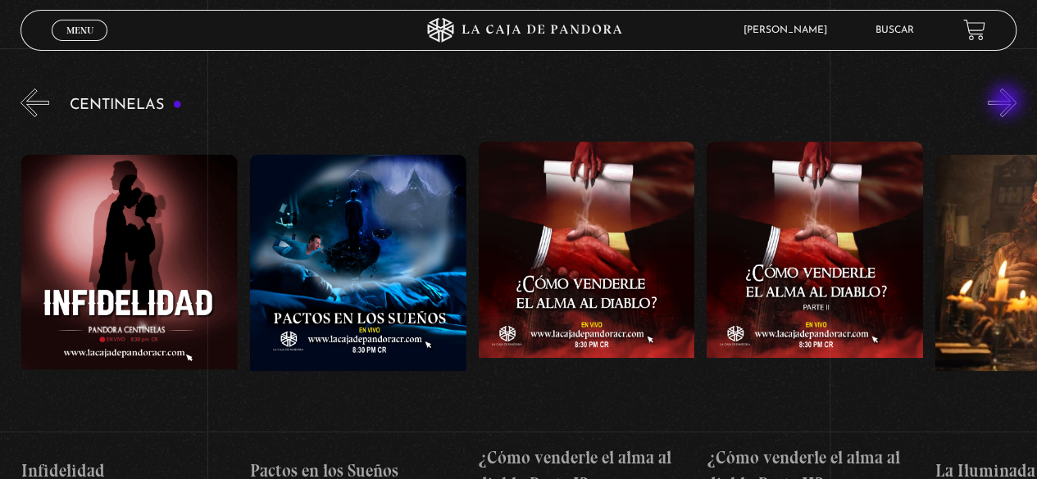
click at [1007, 102] on button "»" at bounding box center [1001, 102] width 29 height 29
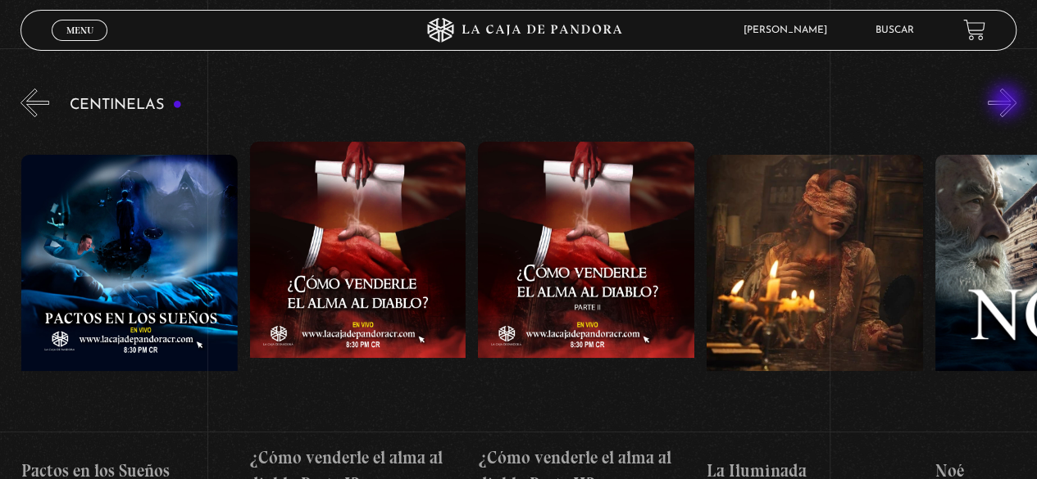
click at [1007, 102] on button "»" at bounding box center [1001, 102] width 29 height 29
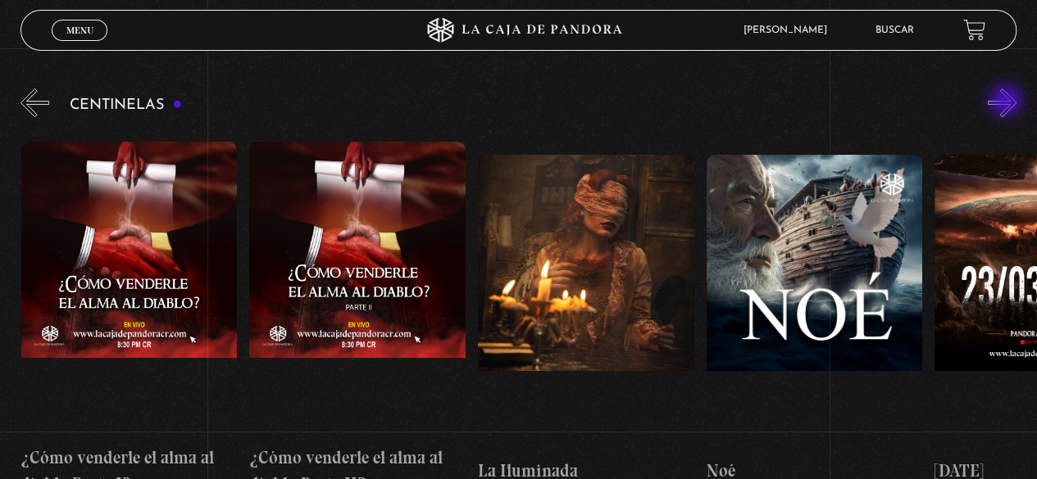
click at [1007, 102] on button "»" at bounding box center [1001, 102] width 29 height 29
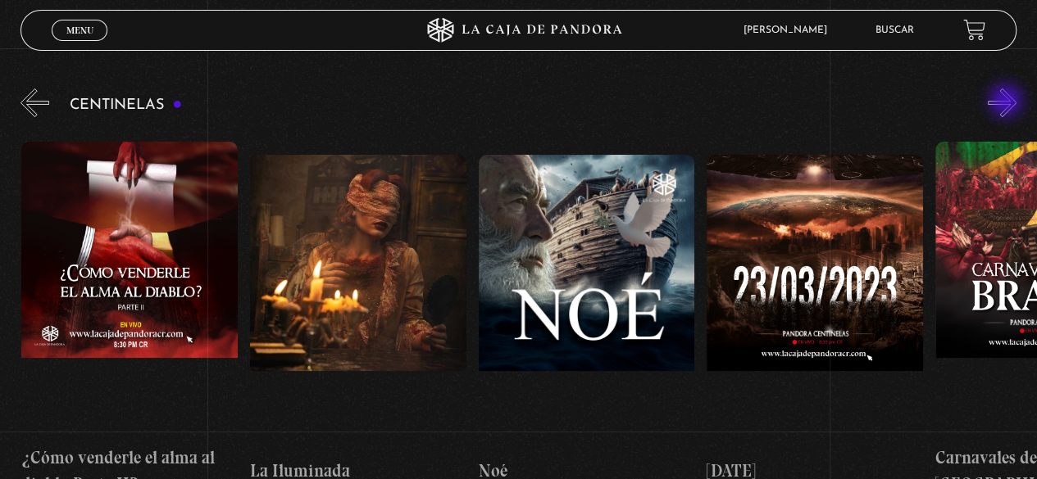
click at [1007, 102] on button "»" at bounding box center [1001, 102] width 29 height 29
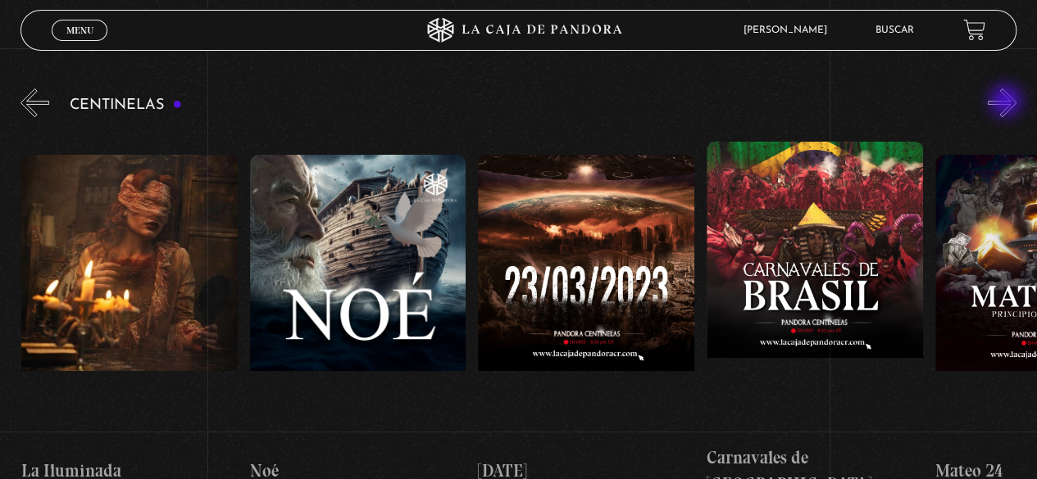
click at [1007, 102] on button "»" at bounding box center [1001, 102] width 29 height 29
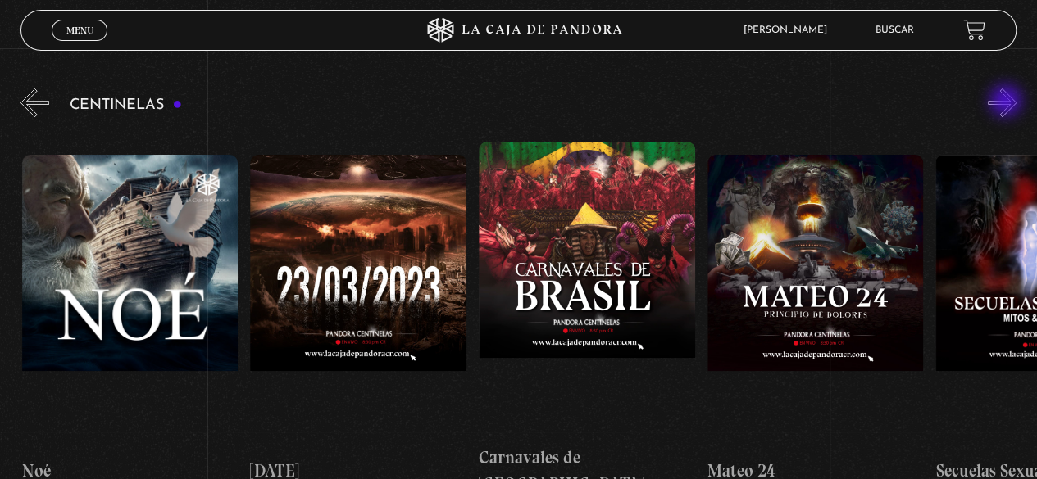
scroll to position [0, 9591]
click at [1008, 103] on button "»" at bounding box center [1001, 102] width 29 height 29
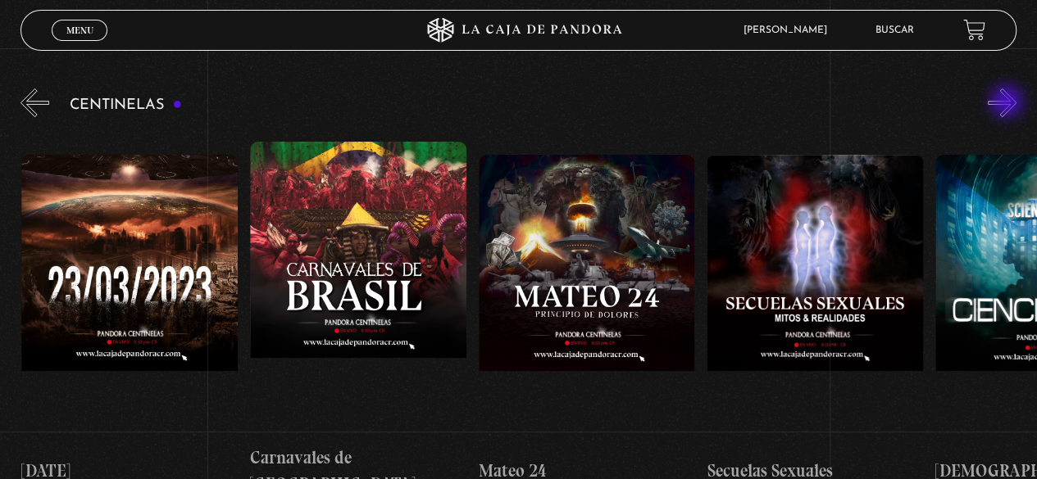
click at [1008, 103] on button "»" at bounding box center [1001, 102] width 29 height 29
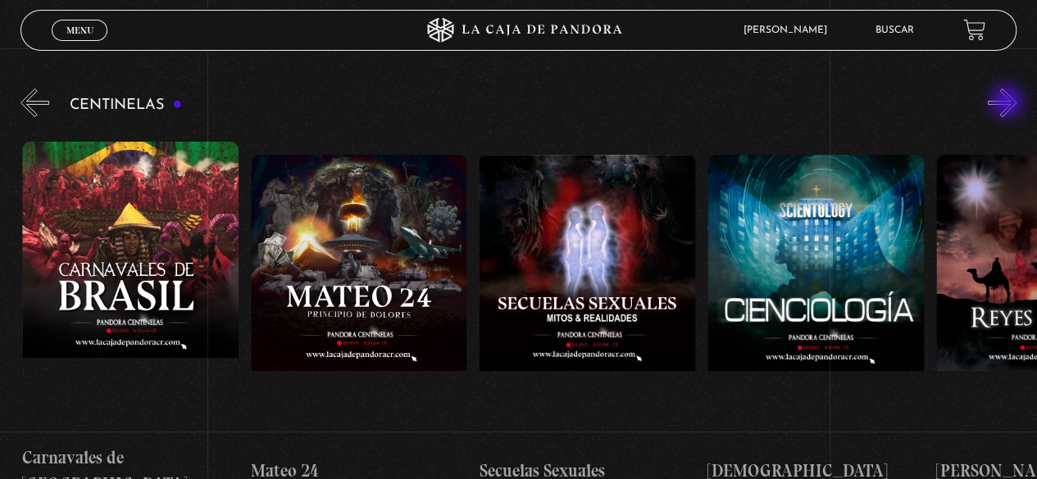
scroll to position [0, 10047]
click at [1010, 102] on button "»" at bounding box center [1001, 102] width 29 height 29
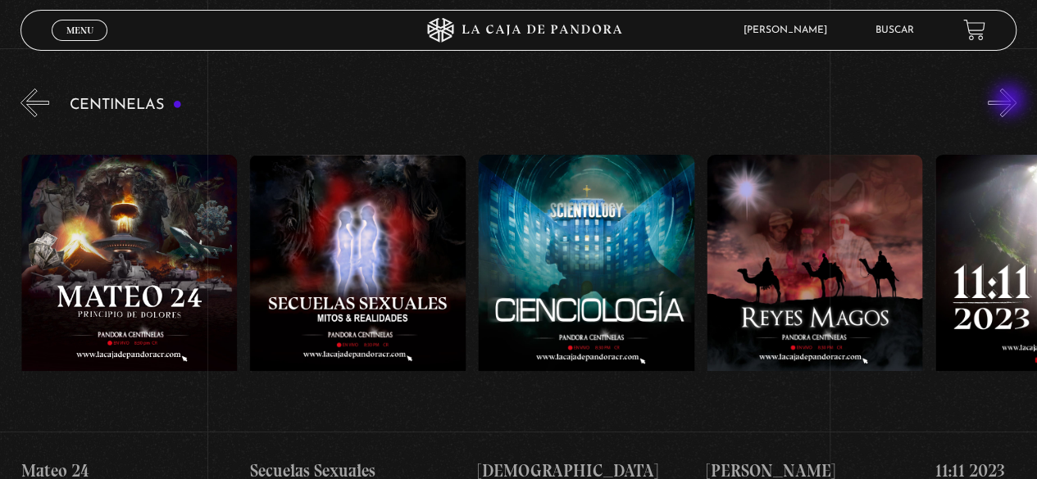
click at [1010, 102] on button "»" at bounding box center [1001, 102] width 29 height 29
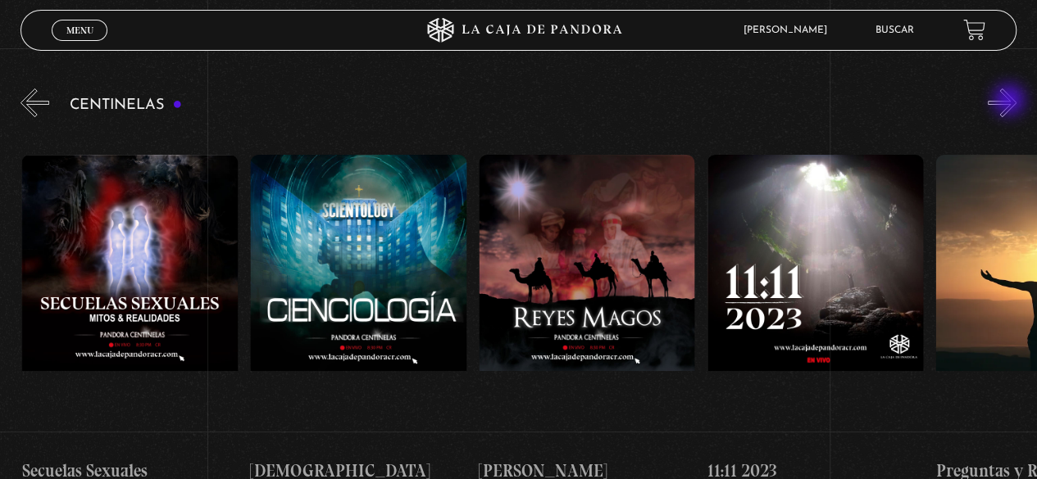
click at [1010, 102] on button "»" at bounding box center [1001, 102] width 29 height 29
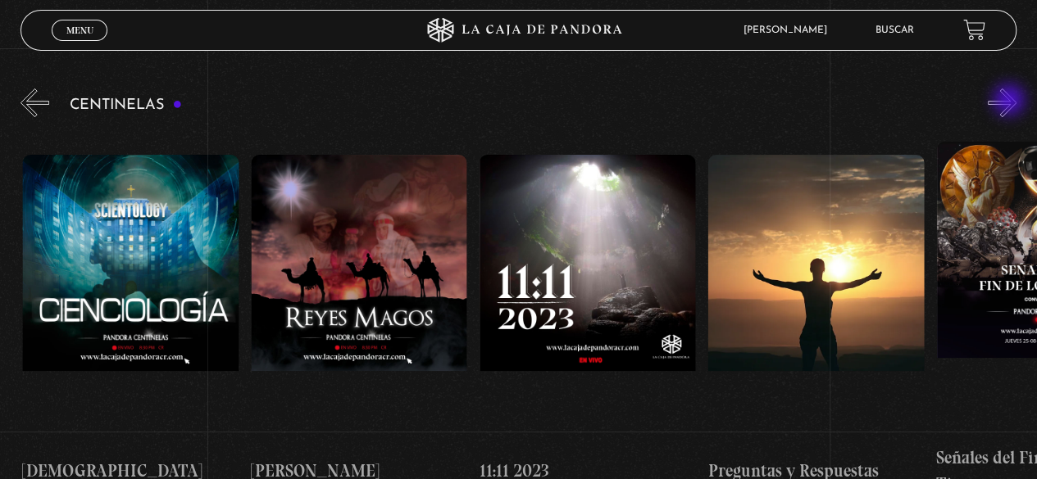
click at [1010, 102] on button "»" at bounding box center [1001, 102] width 29 height 29
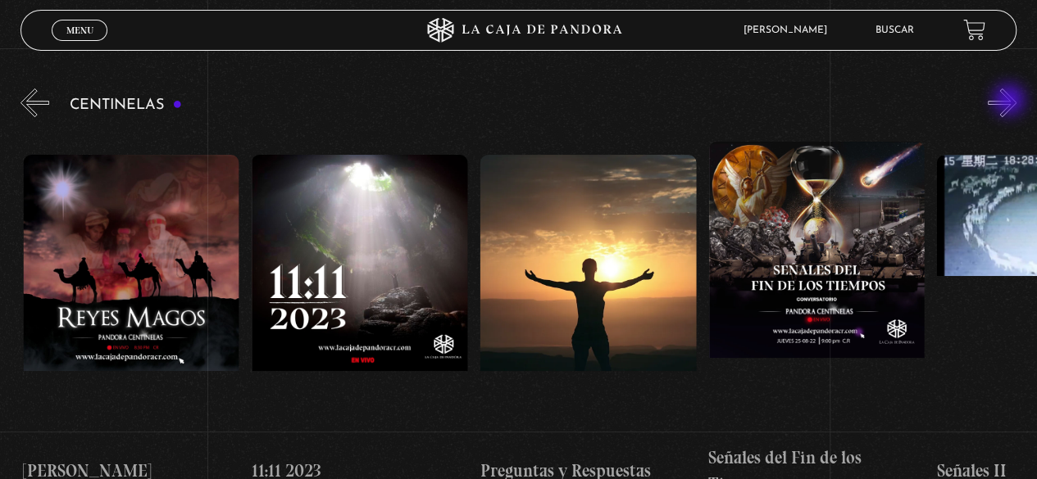
click at [1010, 102] on button "»" at bounding box center [1001, 102] width 29 height 29
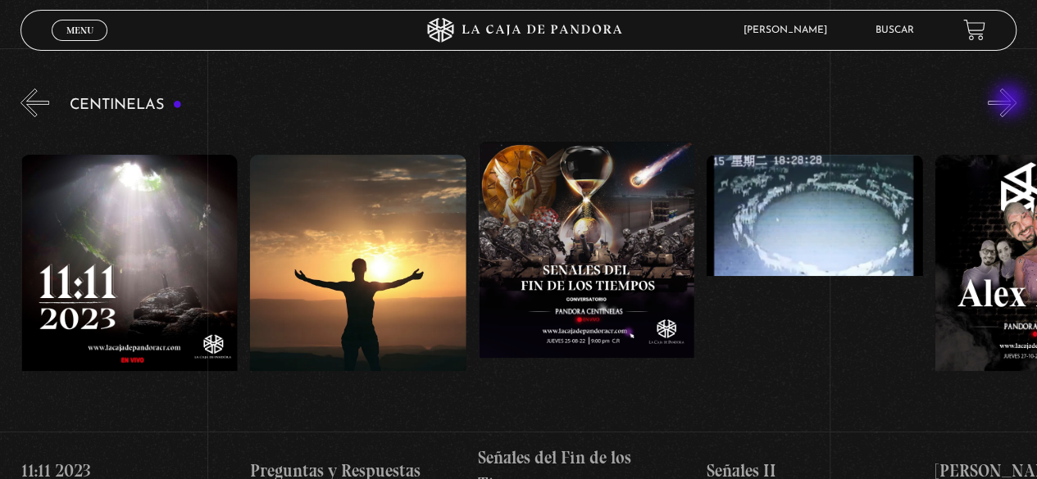
click at [1010, 102] on button "»" at bounding box center [1001, 102] width 29 height 29
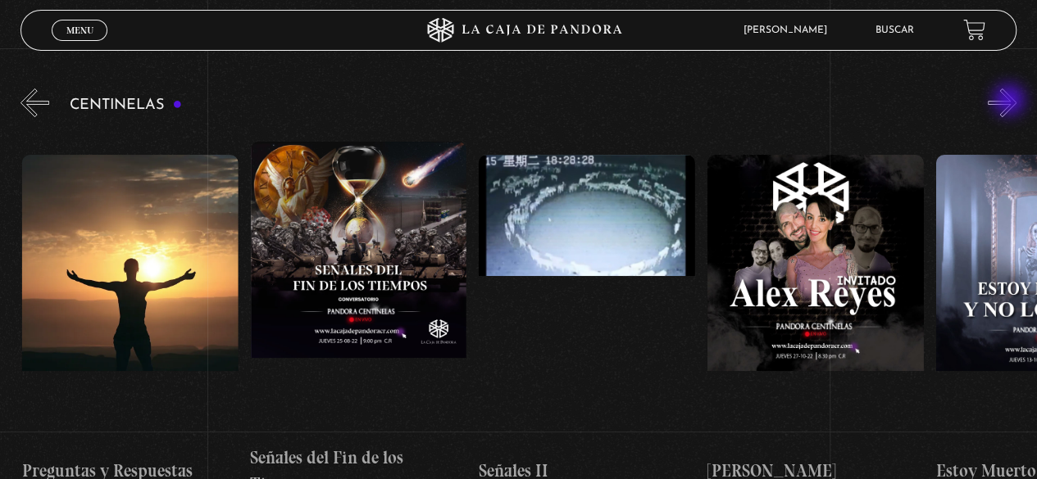
click at [1010, 102] on button "»" at bounding box center [1001, 102] width 29 height 29
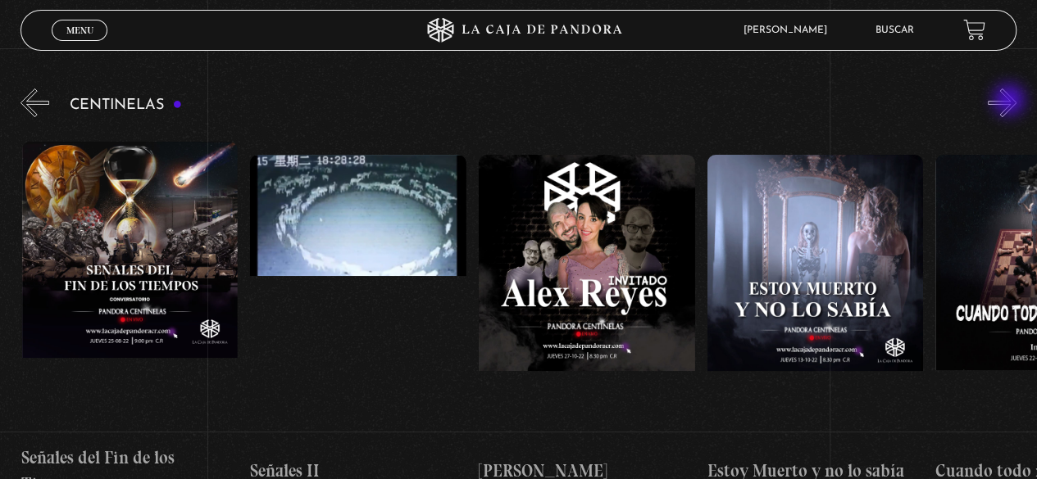
click at [1010, 102] on button "»" at bounding box center [1001, 102] width 29 height 29
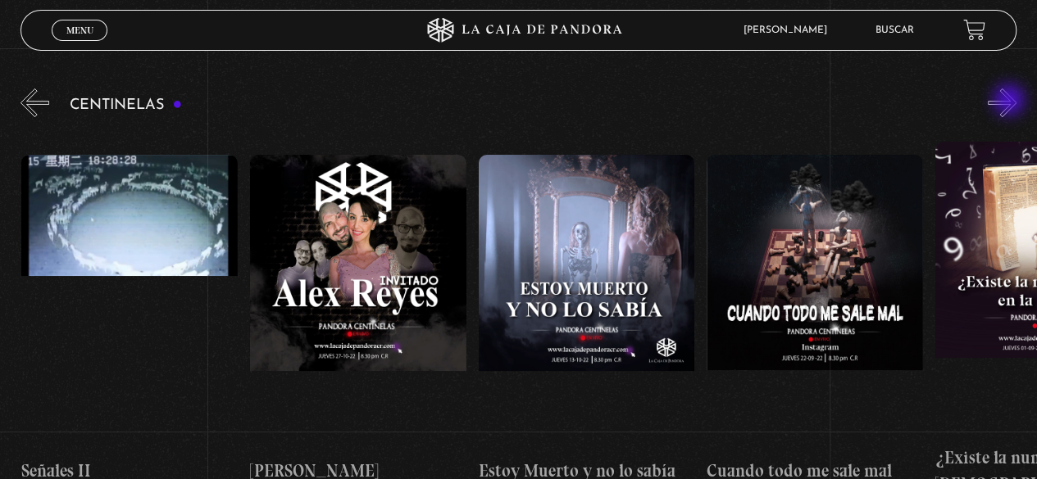
click at [1010, 102] on button "»" at bounding box center [1001, 102] width 29 height 29
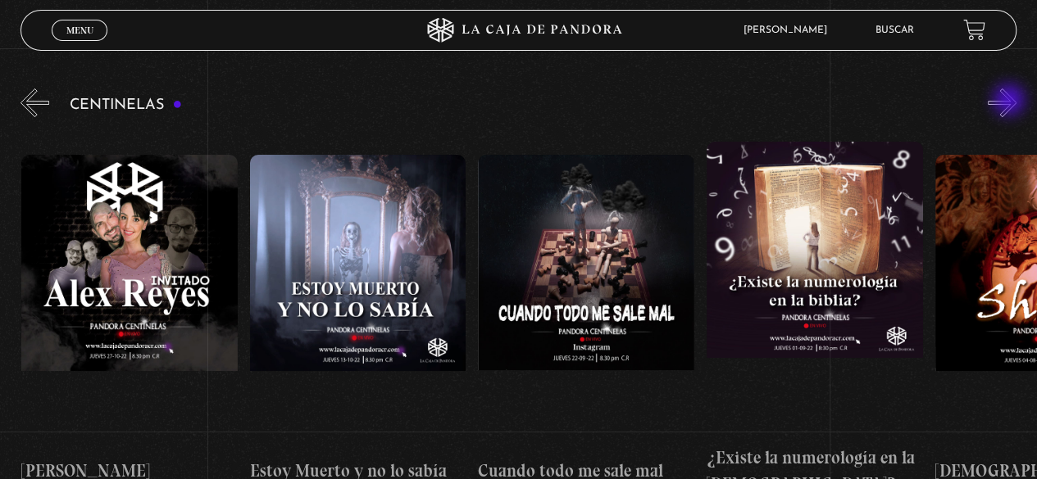
click at [1010, 102] on button "»" at bounding box center [1001, 102] width 29 height 29
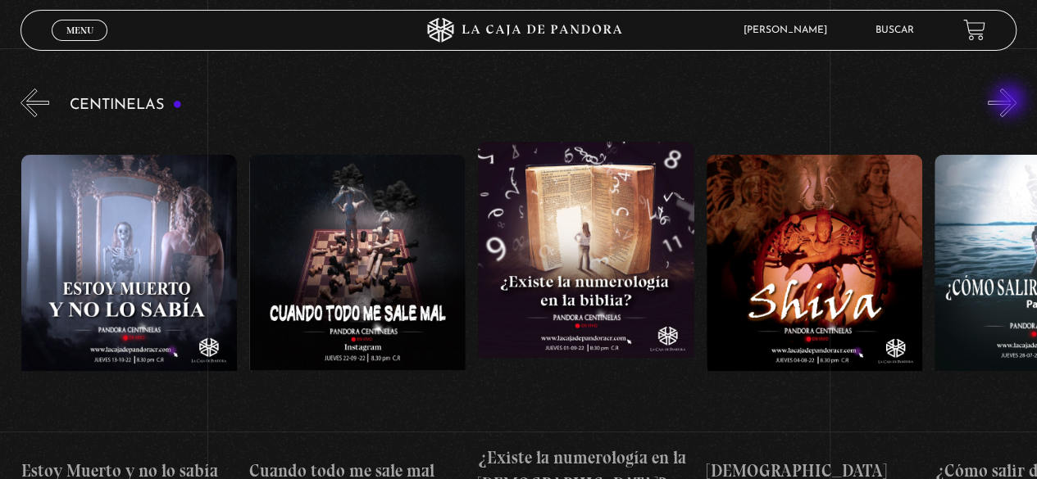
click at [1010, 102] on button "»" at bounding box center [1001, 102] width 29 height 29
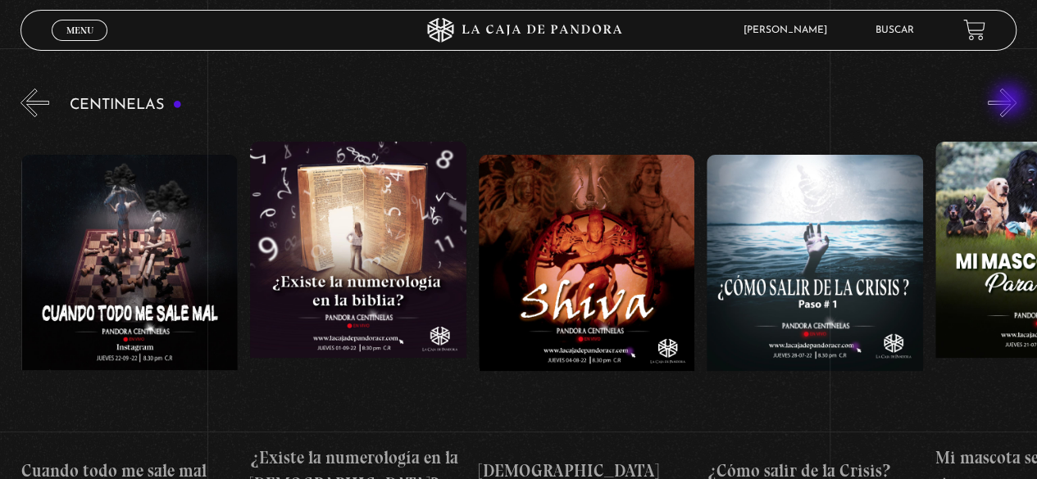
click at [1010, 102] on button "»" at bounding box center [1001, 102] width 29 height 29
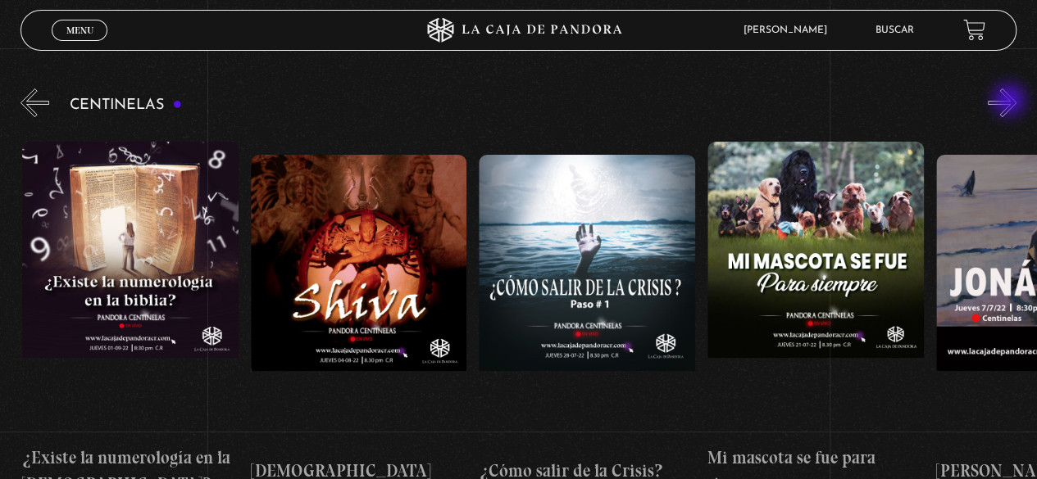
scroll to position [0, 12787]
click at [1010, 102] on button "»" at bounding box center [1001, 102] width 29 height 29
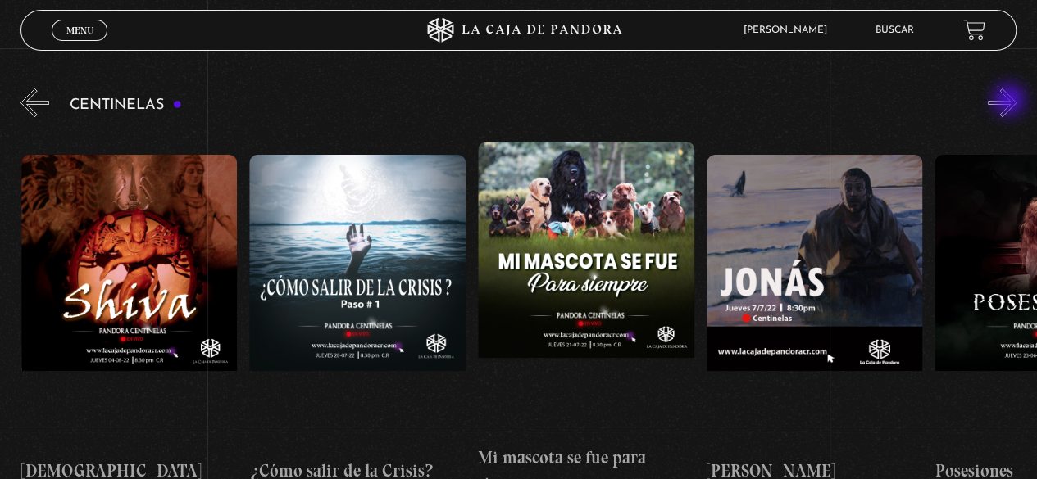
click at [1010, 102] on button "»" at bounding box center [1001, 102] width 29 height 29
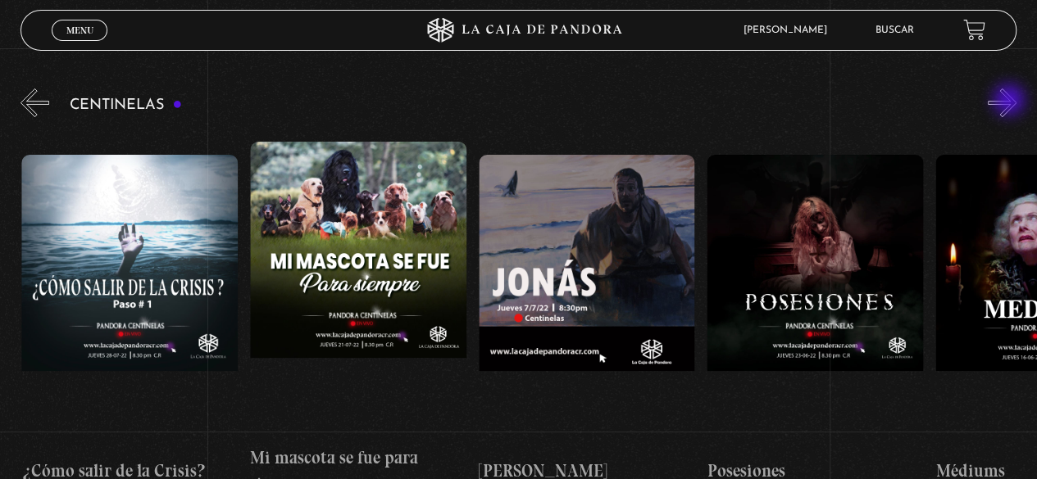
click at [1010, 102] on button "»" at bounding box center [1001, 102] width 29 height 29
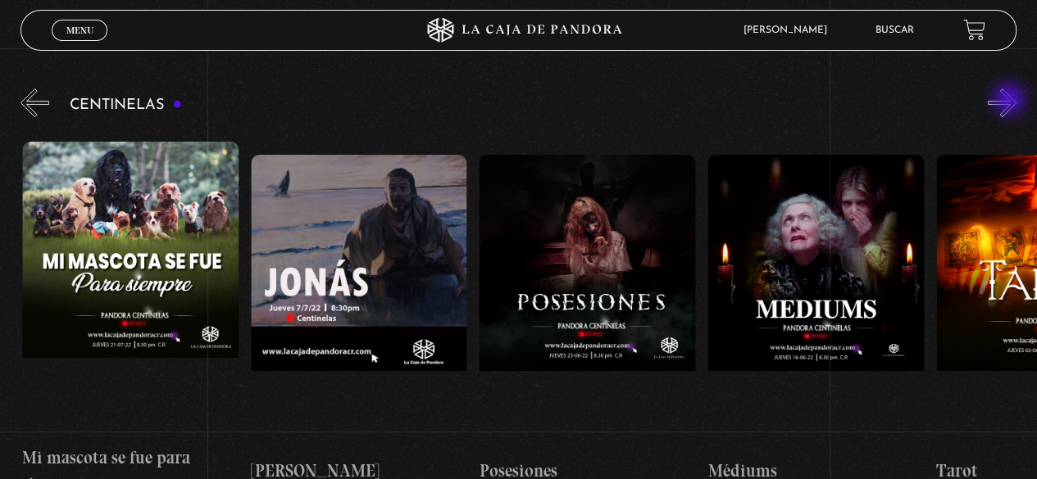
scroll to position [0, 13472]
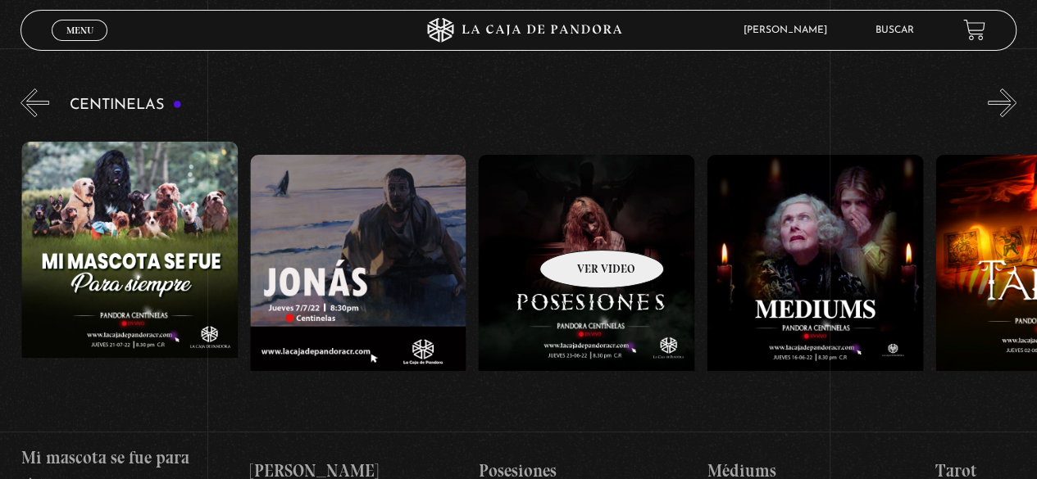
click at [580, 225] on figure at bounding box center [586, 302] width 216 height 295
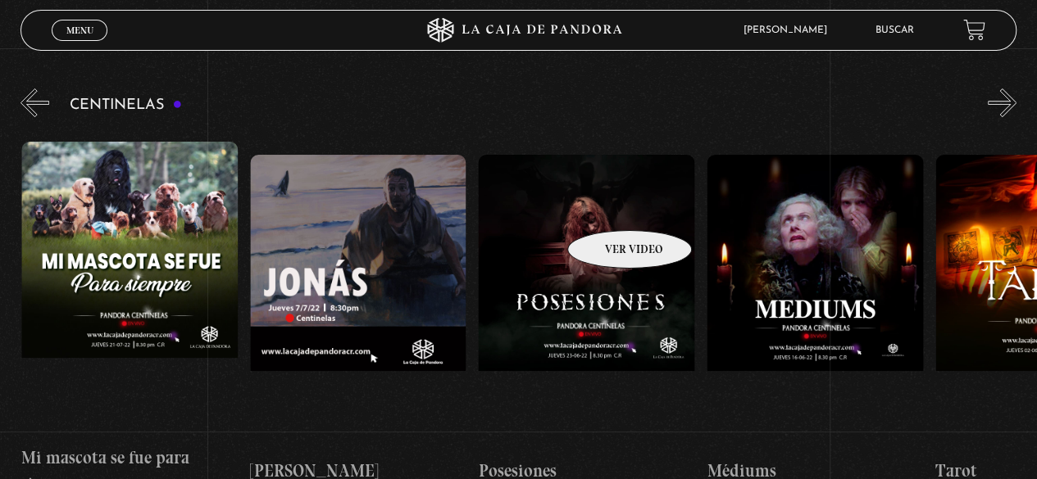
click at [608, 205] on figure at bounding box center [586, 302] width 216 height 295
click at [608, 206] on figure at bounding box center [586, 302] width 216 height 295
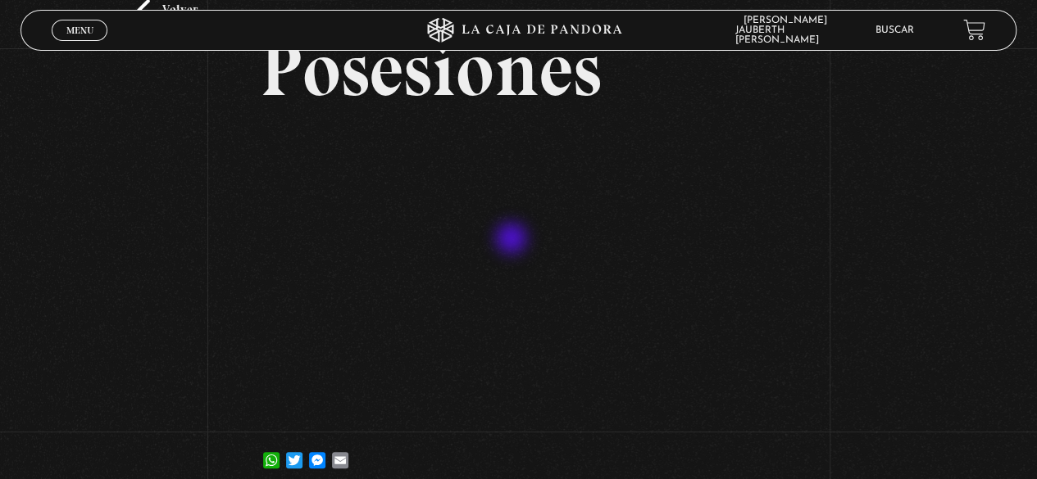
scroll to position [164, 0]
